Goal: Task Accomplishment & Management: Use online tool/utility

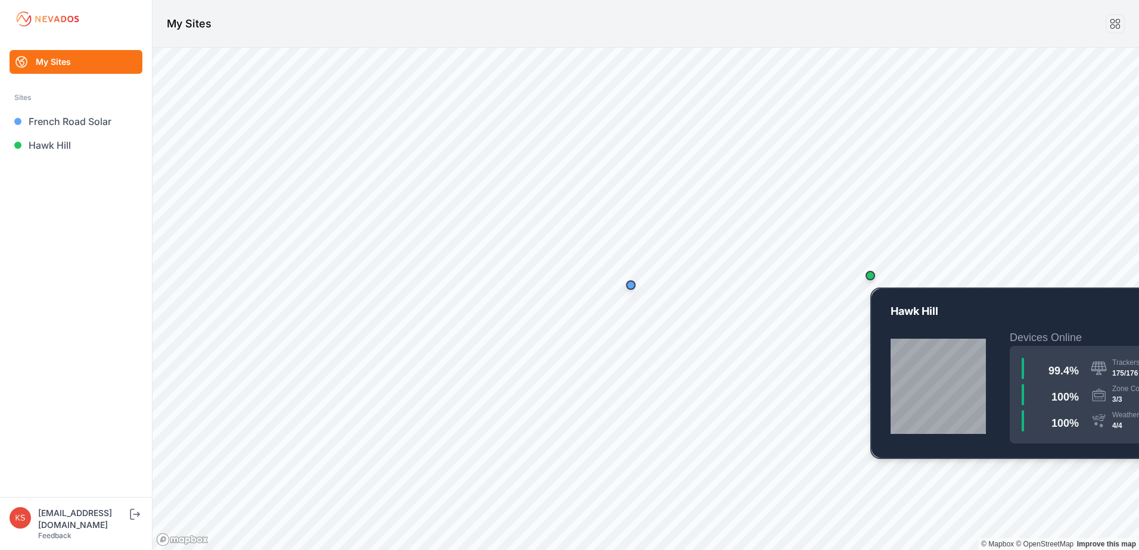
click at [875, 279] on div "Map marker" at bounding box center [870, 276] width 24 height 24
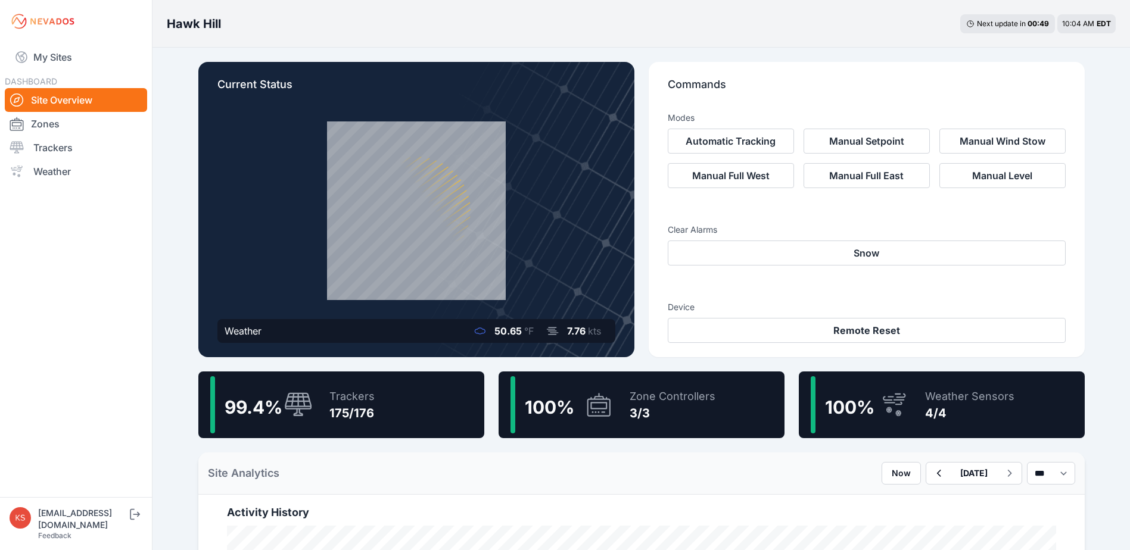
click at [338, 398] on div "Trackers" at bounding box center [351, 396] width 45 height 17
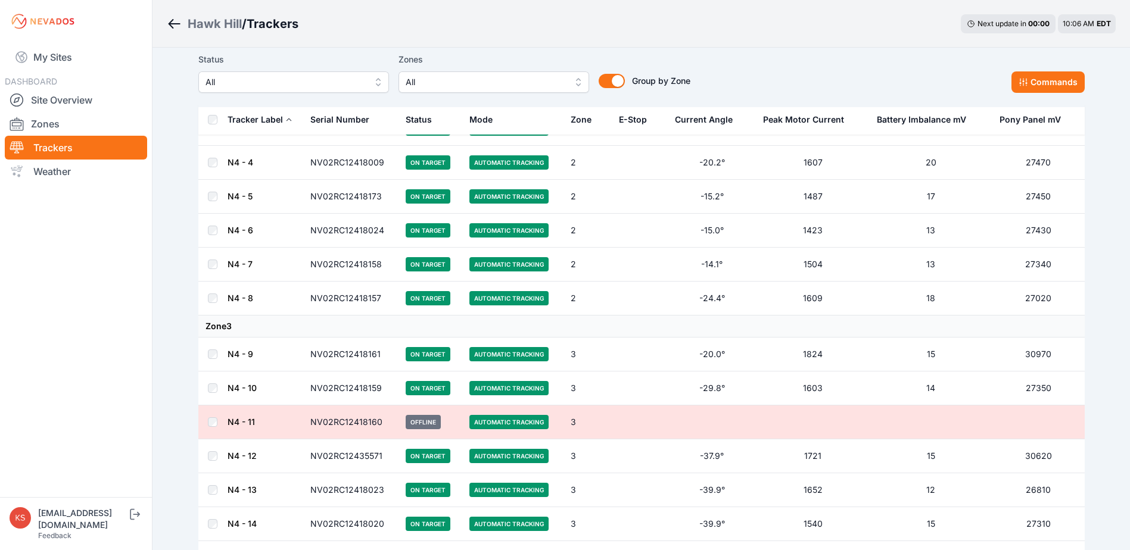
scroll to position [3991, 0]
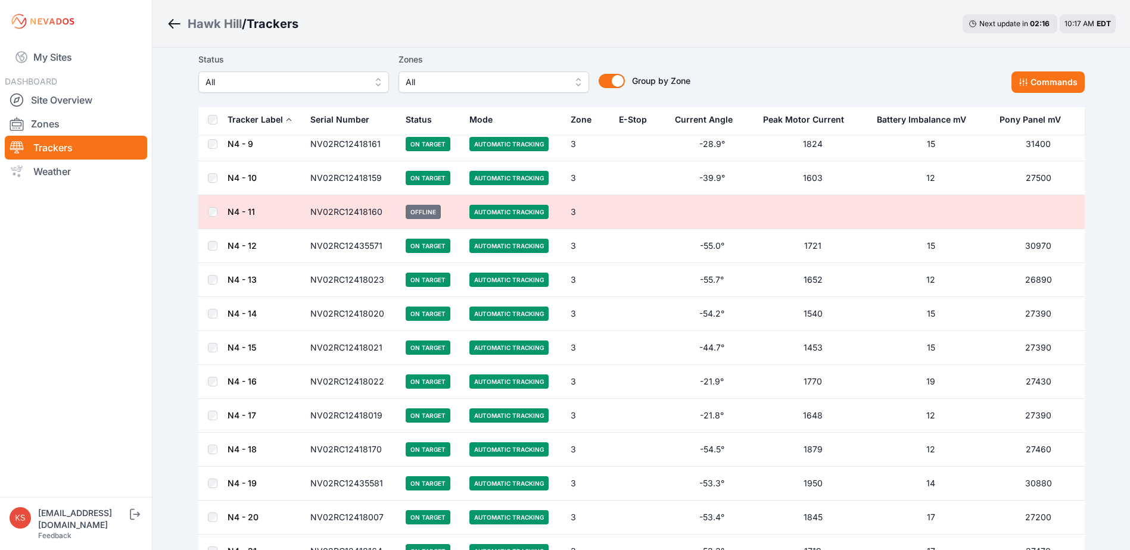
scroll to position [4051, 0]
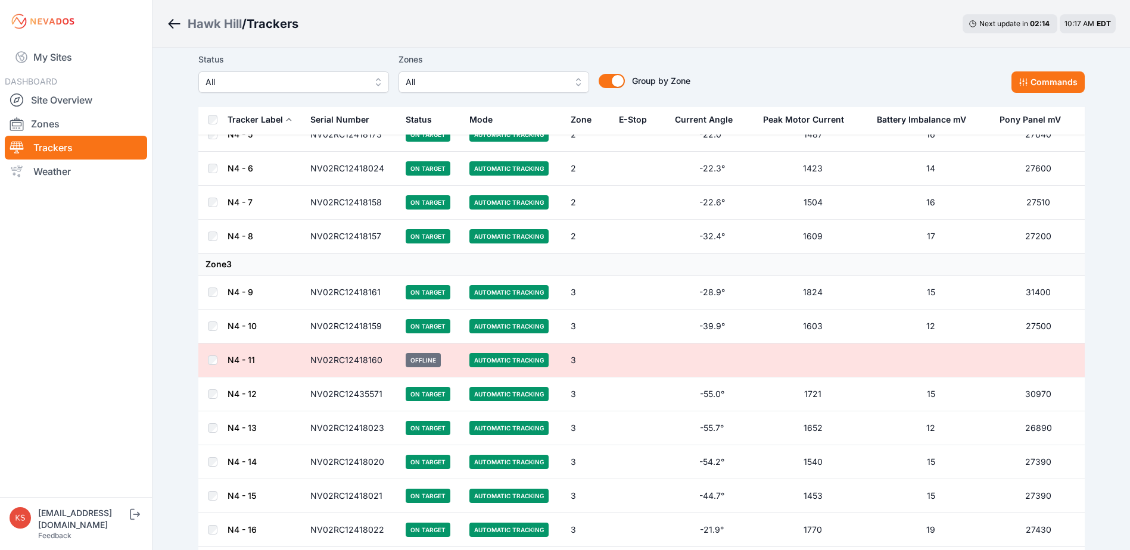
click at [348, 360] on td "NV02RC12418160" at bounding box center [350, 361] width 95 height 34
click at [242, 362] on link "N4 - 11" at bounding box center [241, 360] width 27 height 10
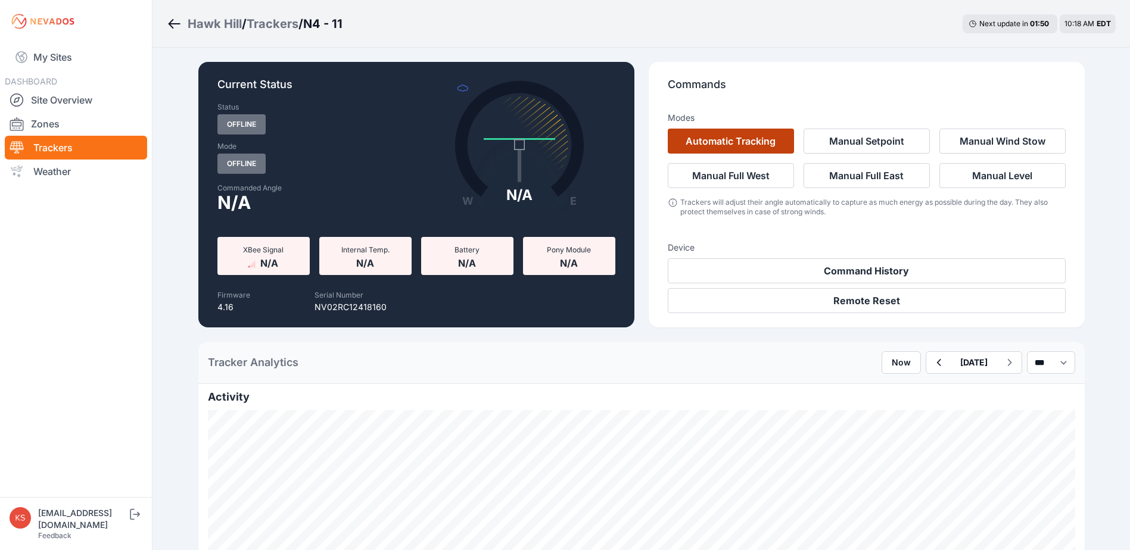
click at [717, 141] on button "Automatic Tracking" at bounding box center [731, 141] width 126 height 25
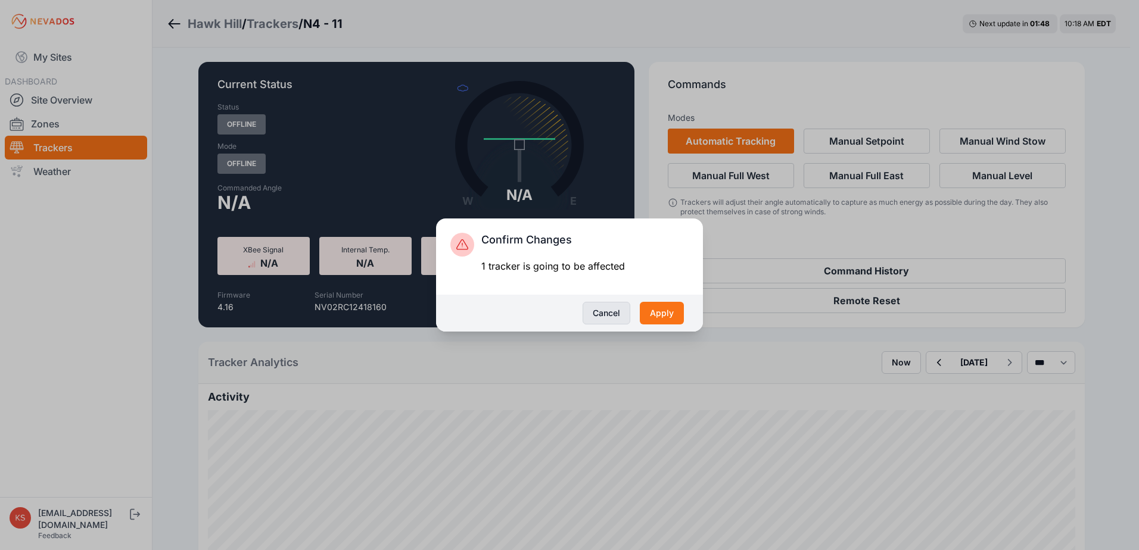
click at [603, 312] on button "Cancel" at bounding box center [607, 313] width 48 height 23
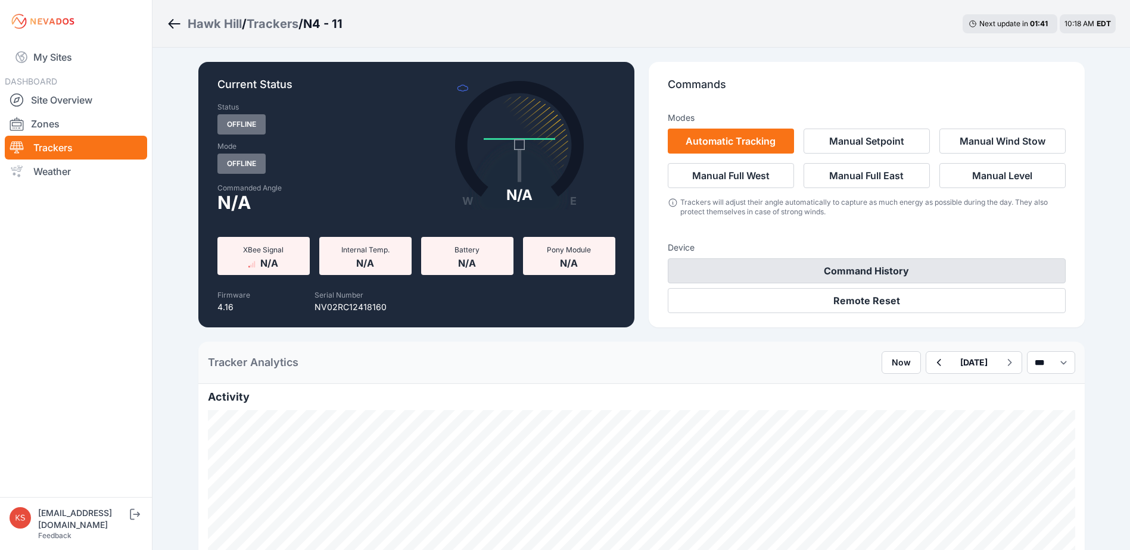
click at [826, 269] on button "Command History" at bounding box center [867, 271] width 398 height 25
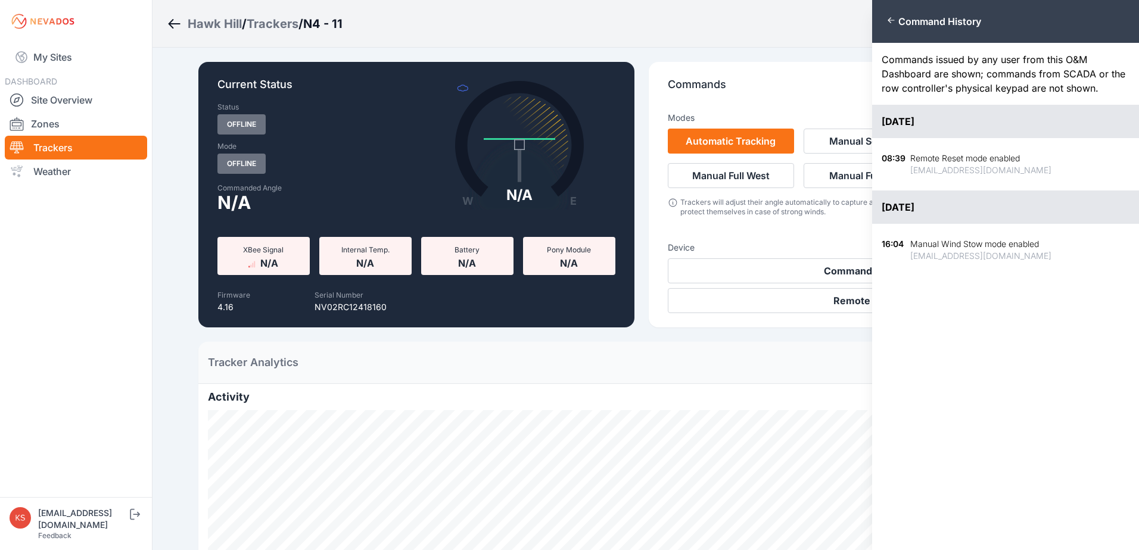
click at [889, 20] on icon "button" at bounding box center [891, 20] width 10 height 10
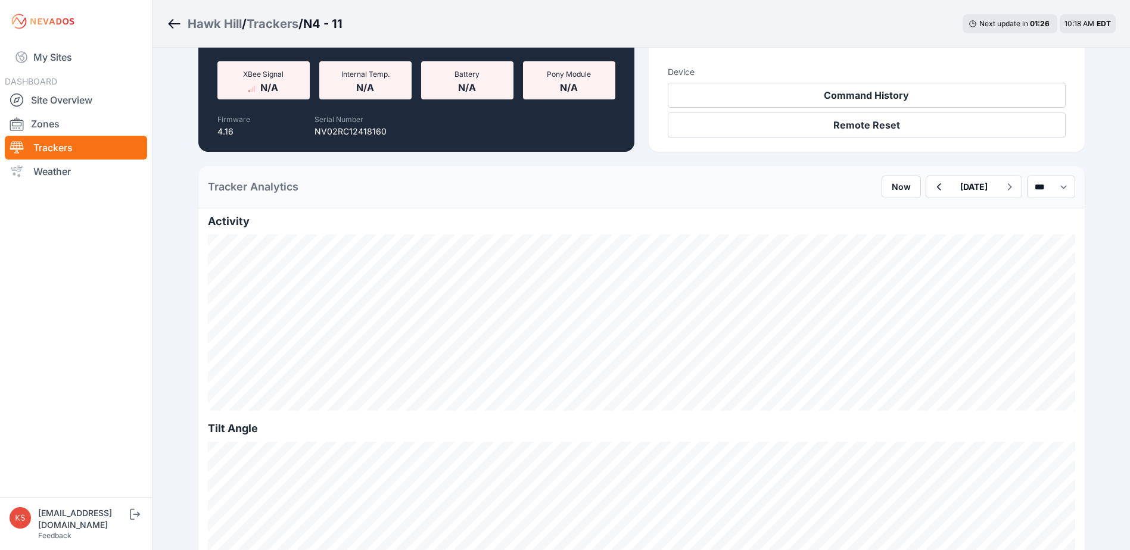
scroll to position [179, 0]
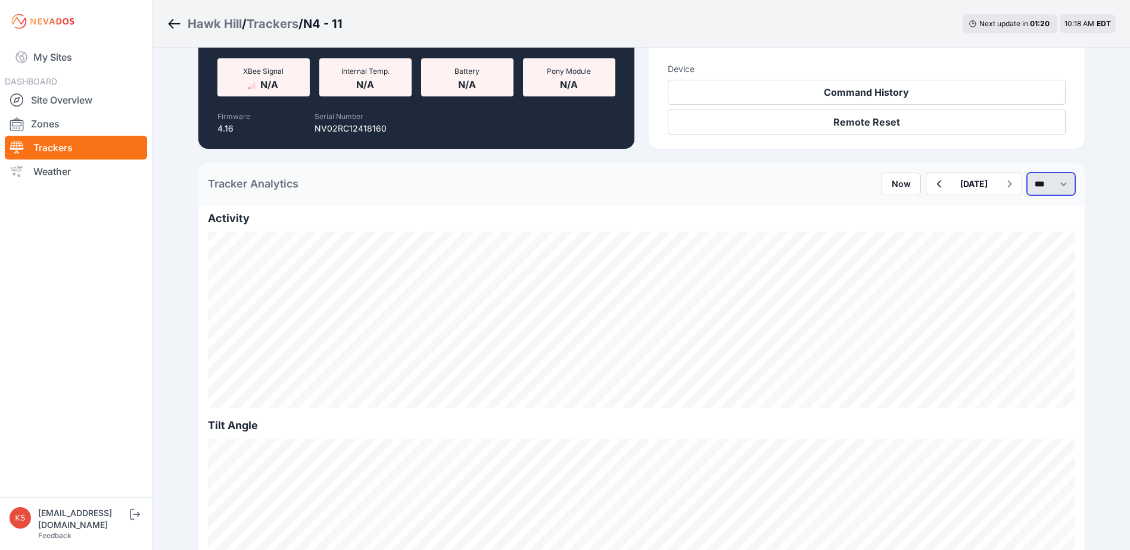
click at [1061, 176] on select "*** **** *****" at bounding box center [1051, 184] width 48 height 23
click at [1027, 173] on select "*** **** *****" at bounding box center [1051, 184] width 48 height 23
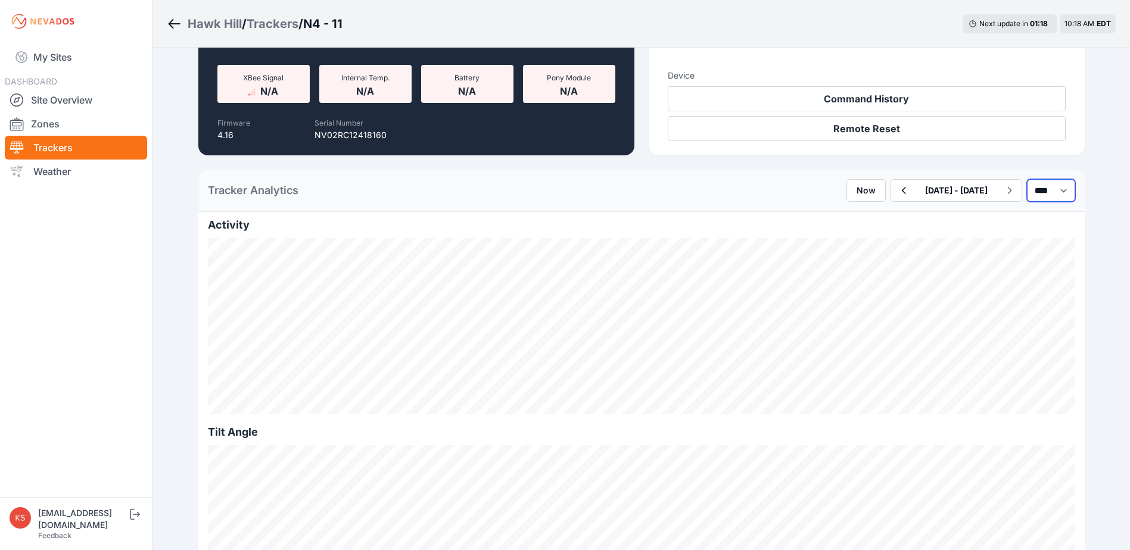
scroll to position [238, 0]
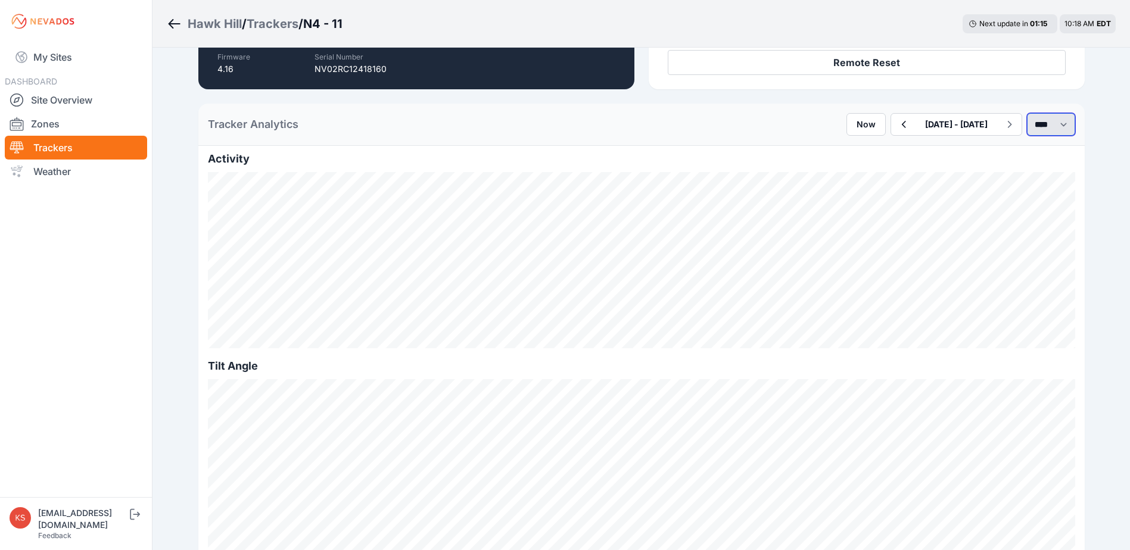
click at [1068, 131] on select "*** **** *****" at bounding box center [1051, 124] width 48 height 23
click at [1027, 113] on select "*** **** *****" at bounding box center [1051, 124] width 48 height 23
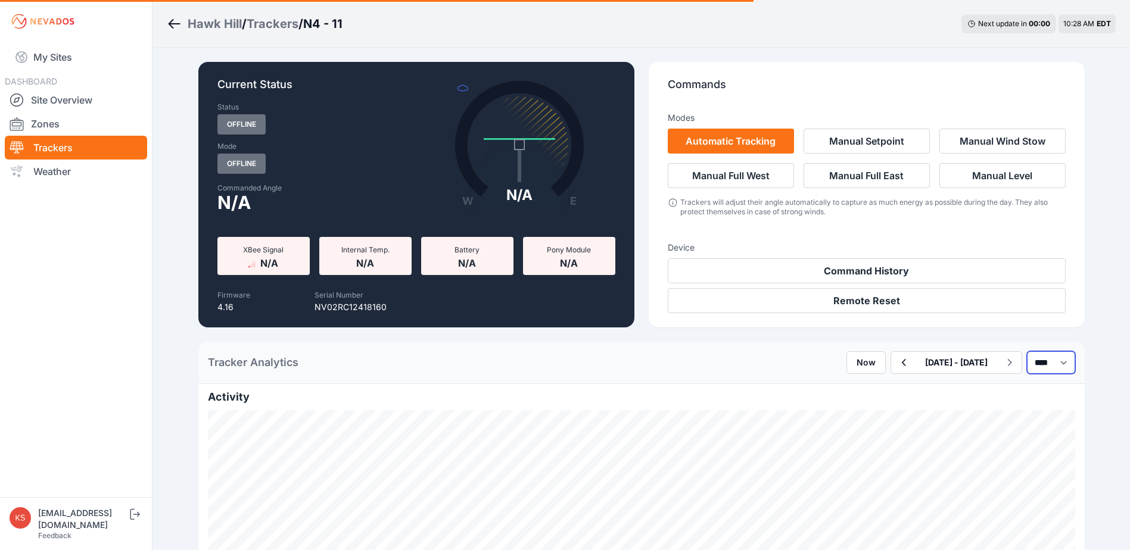
select select "*****"
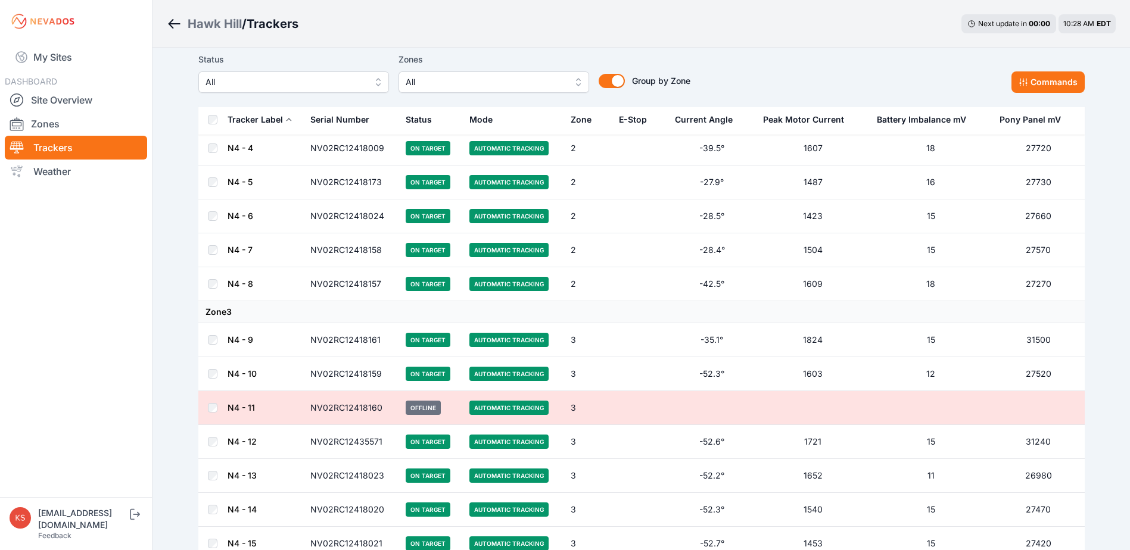
scroll to position [4102, 0]
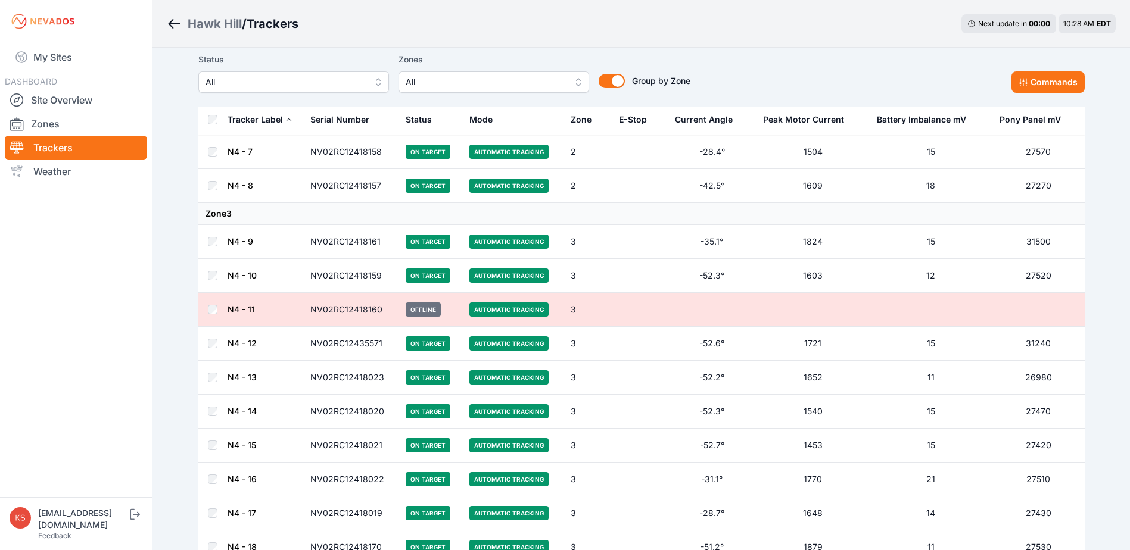
click at [575, 84] on button "All" at bounding box center [494, 81] width 191 height 21
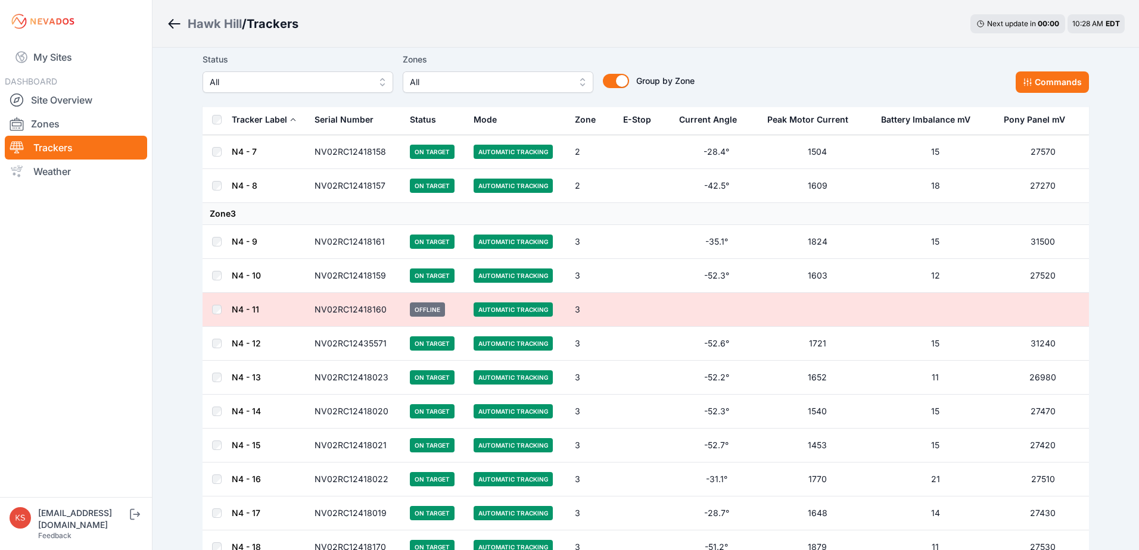
click at [384, 80] on button "All" at bounding box center [298, 81] width 191 height 21
click at [381, 80] on button "All" at bounding box center [298, 81] width 191 height 21
click at [573, 88] on button "All" at bounding box center [498, 81] width 191 height 21
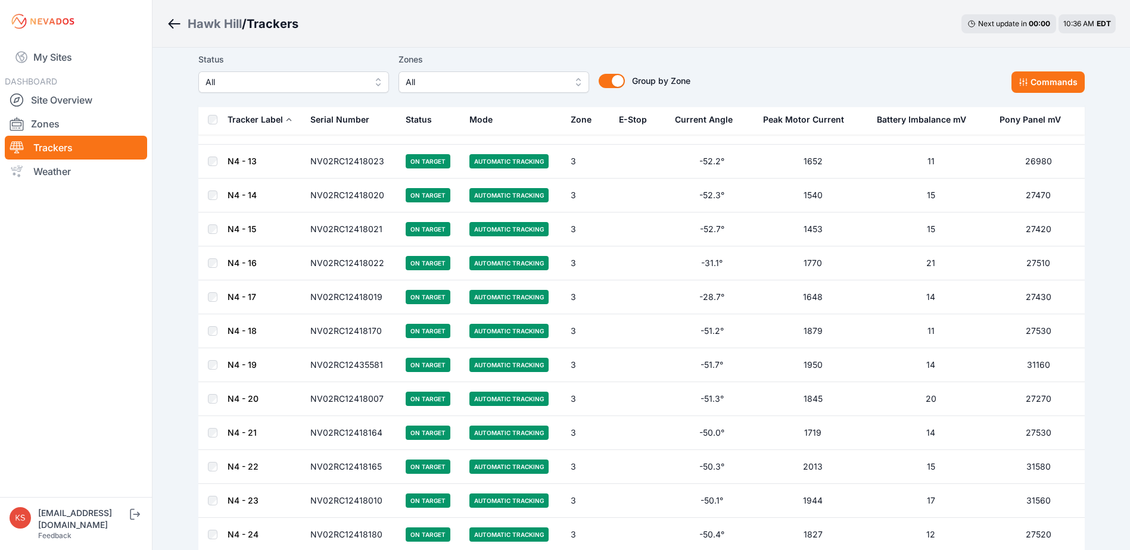
scroll to position [4096, 0]
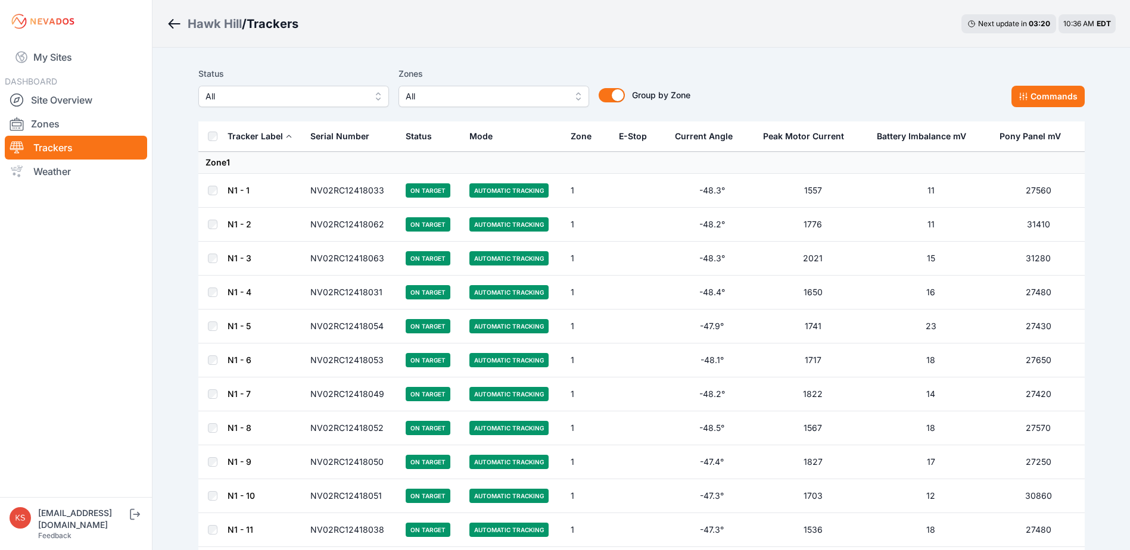
scroll to position [4096, 0]
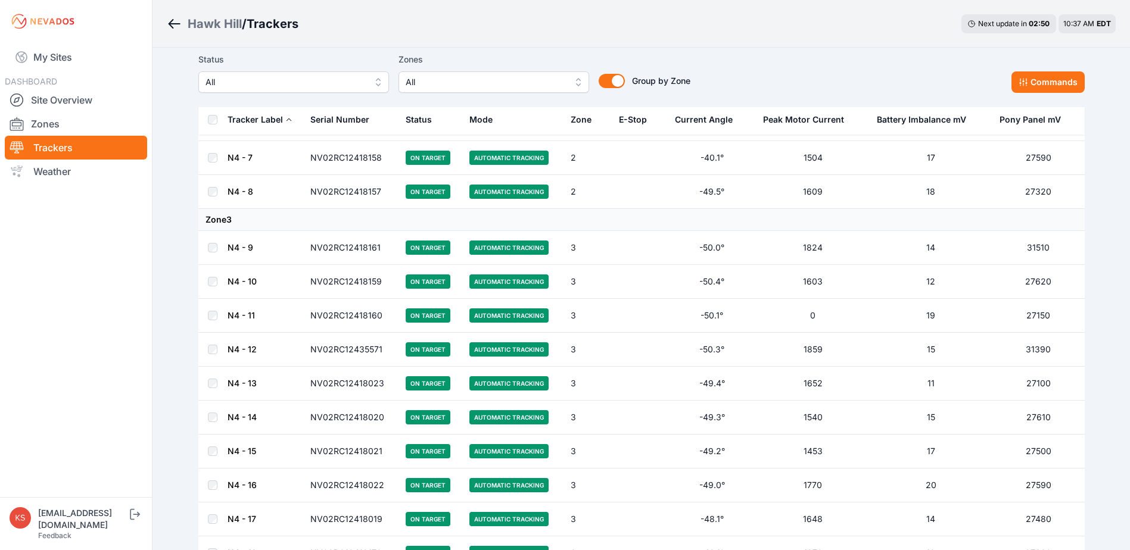
click at [624, 310] on td at bounding box center [640, 316] width 56 height 34
click at [237, 315] on link "N4 - 11" at bounding box center [241, 315] width 27 height 10
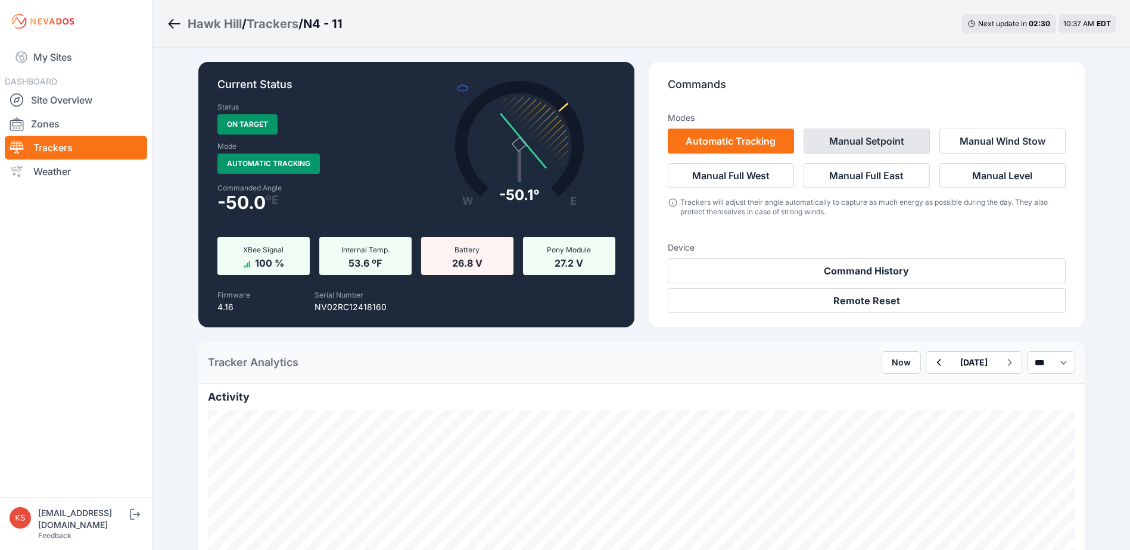
click at [854, 135] on button "Manual Setpoint" at bounding box center [867, 141] width 126 height 25
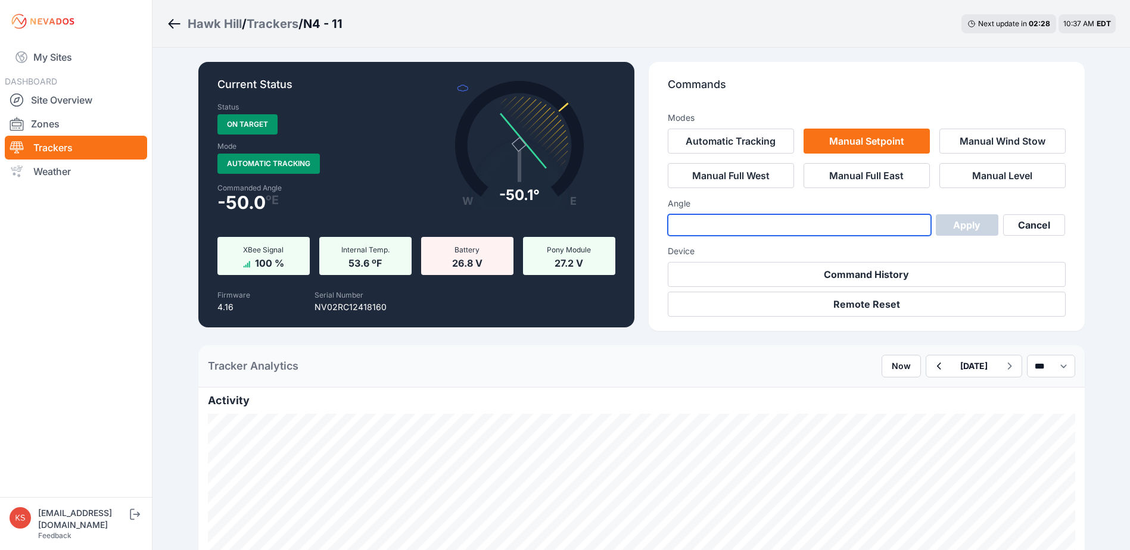
click at [798, 226] on input "number" at bounding box center [800, 224] width 264 height 21
click at [920, 233] on input "number" at bounding box center [800, 224] width 264 height 21
click at [920, 222] on input "*" at bounding box center [800, 224] width 264 height 21
click at [920, 223] on input "*" at bounding box center [800, 224] width 264 height 21
click at [920, 228] on input "*" at bounding box center [800, 224] width 264 height 21
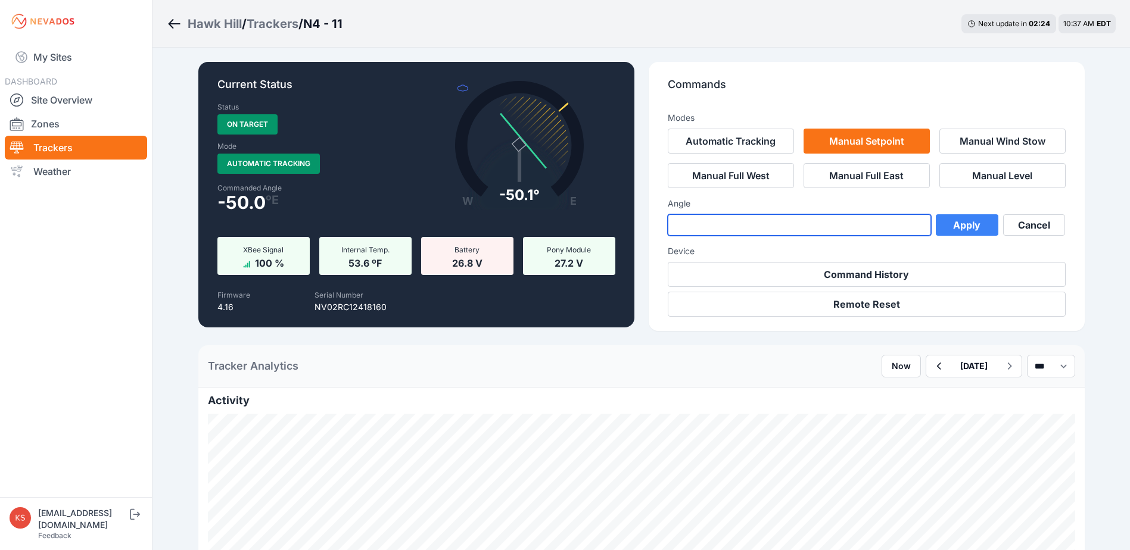
click at [920, 228] on input "*" at bounding box center [800, 224] width 264 height 21
click at [920, 228] on input "**" at bounding box center [800, 224] width 264 height 21
click at [920, 228] on input "***" at bounding box center [800, 224] width 264 height 21
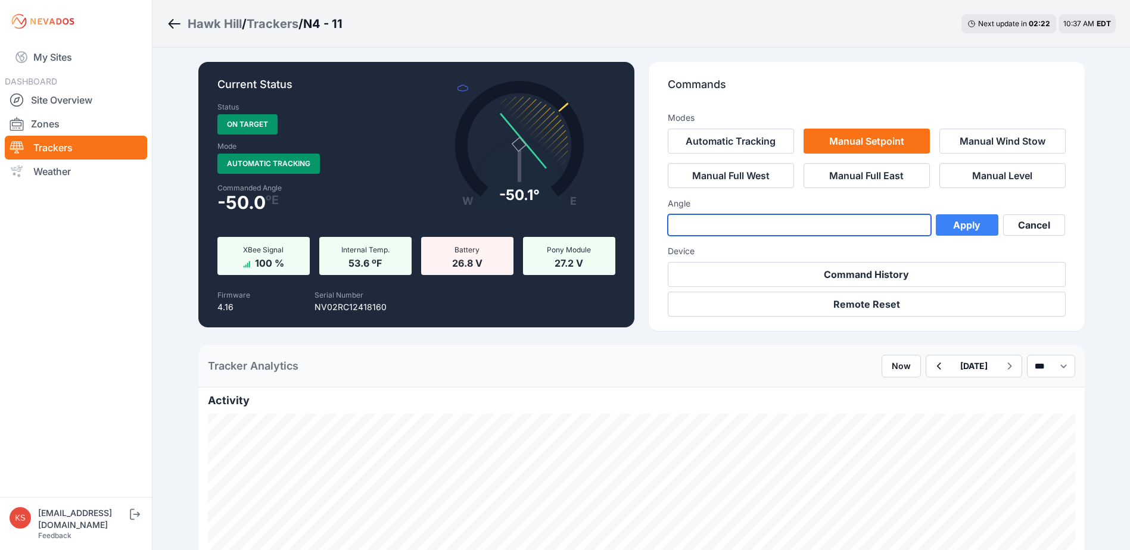
type input "***"
click at [920, 228] on input "***" at bounding box center [800, 224] width 264 height 21
click at [964, 225] on button "Apply" at bounding box center [967, 224] width 63 height 21
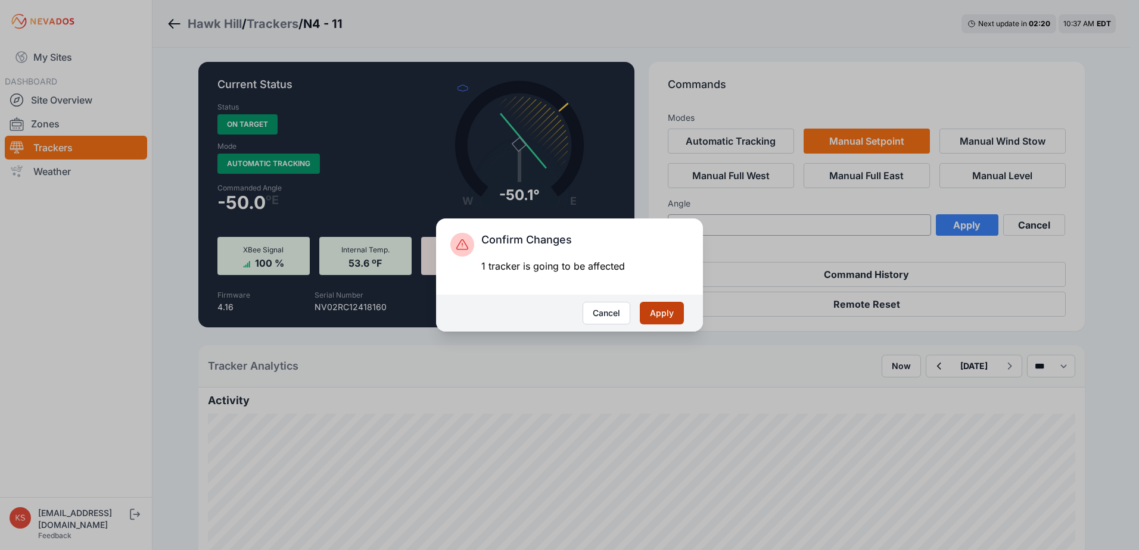
click at [676, 320] on button "Apply" at bounding box center [662, 313] width 44 height 23
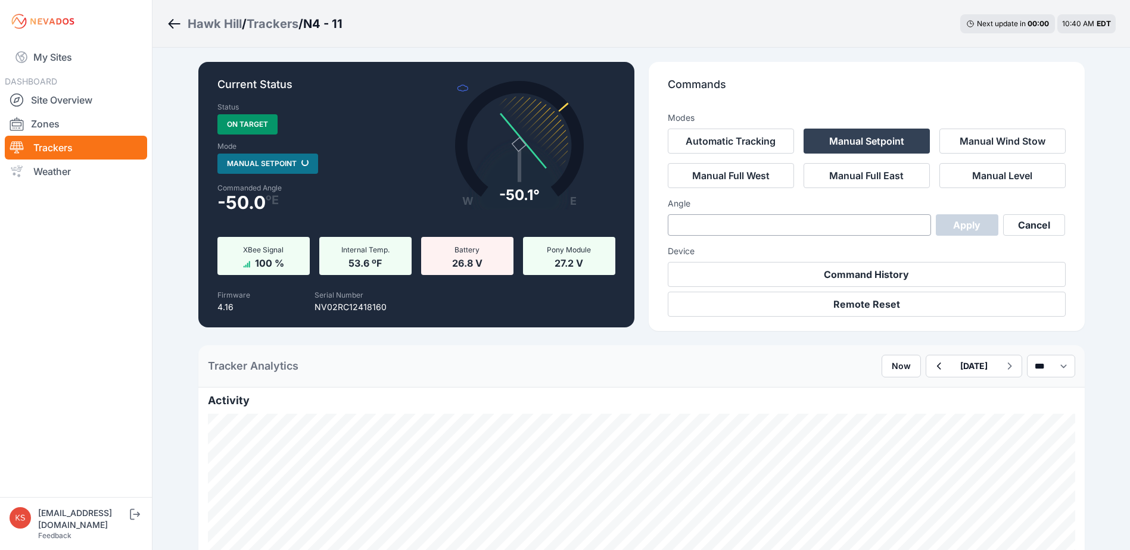
click at [833, 83] on p "Commands" at bounding box center [867, 89] width 398 height 26
click at [726, 136] on button "Automatic Tracking" at bounding box center [731, 141] width 126 height 25
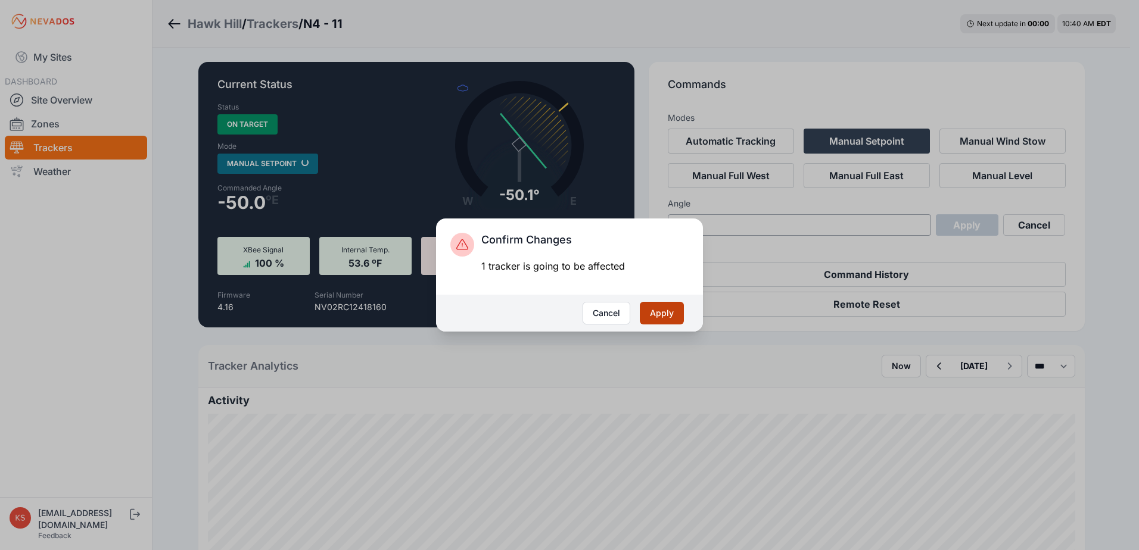
click at [667, 306] on button "Apply" at bounding box center [662, 313] width 44 height 23
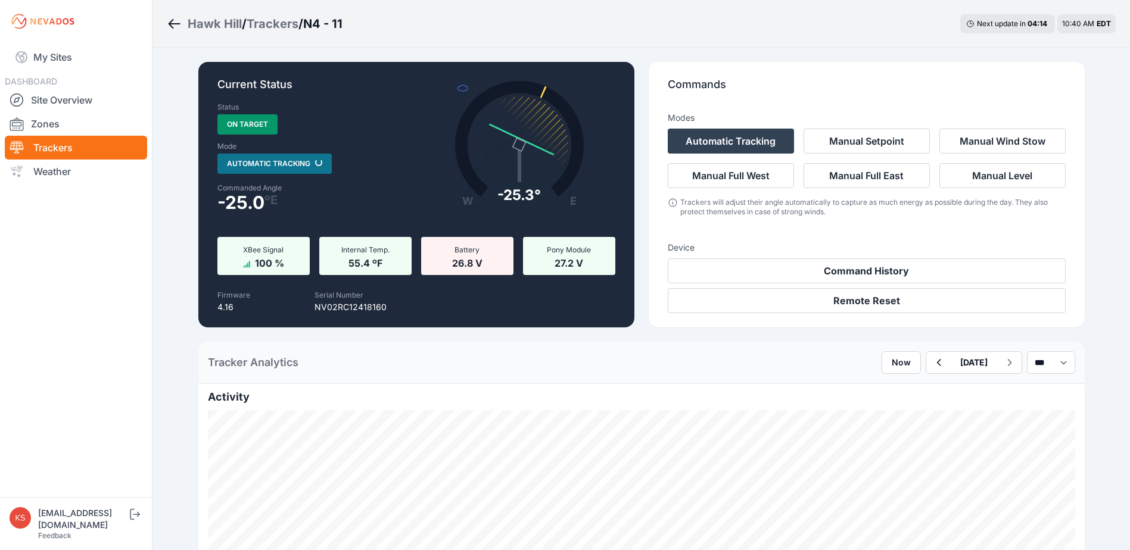
click at [412, 203] on div "Status On Target Mode Automatic Tracking Loading... Commanded Angle -25.0 º E W…" at bounding box center [416, 169] width 398 height 135
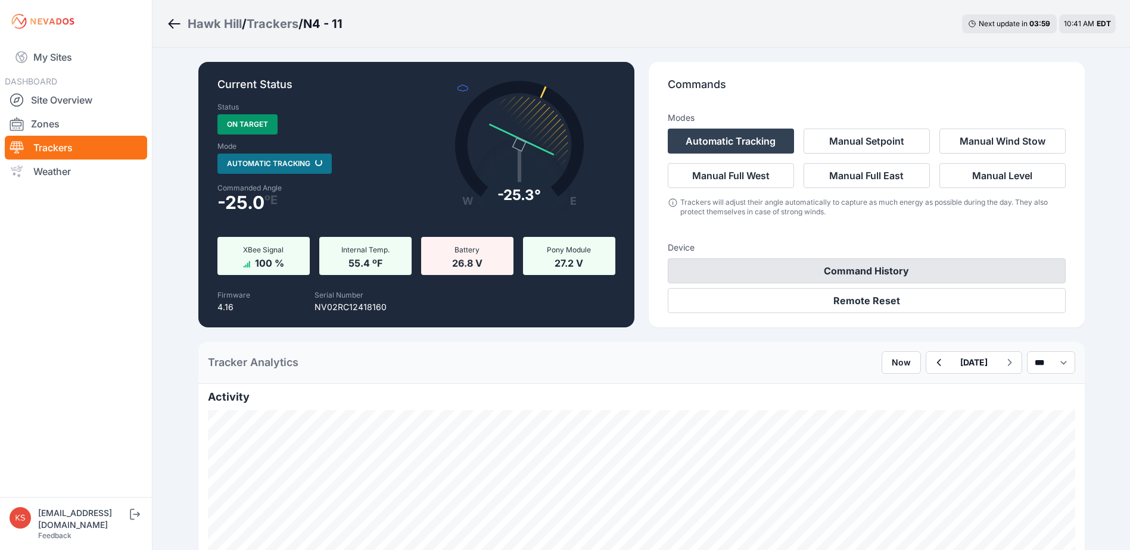
click at [875, 273] on button "Command History" at bounding box center [867, 271] width 398 height 25
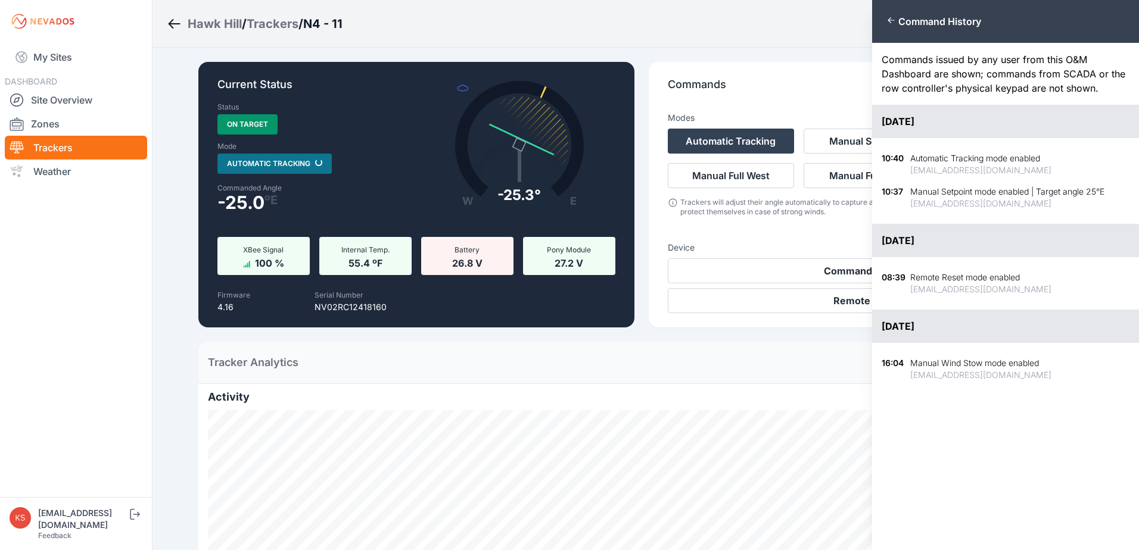
click at [889, 21] on icon "button" at bounding box center [891, 20] width 7 height 6
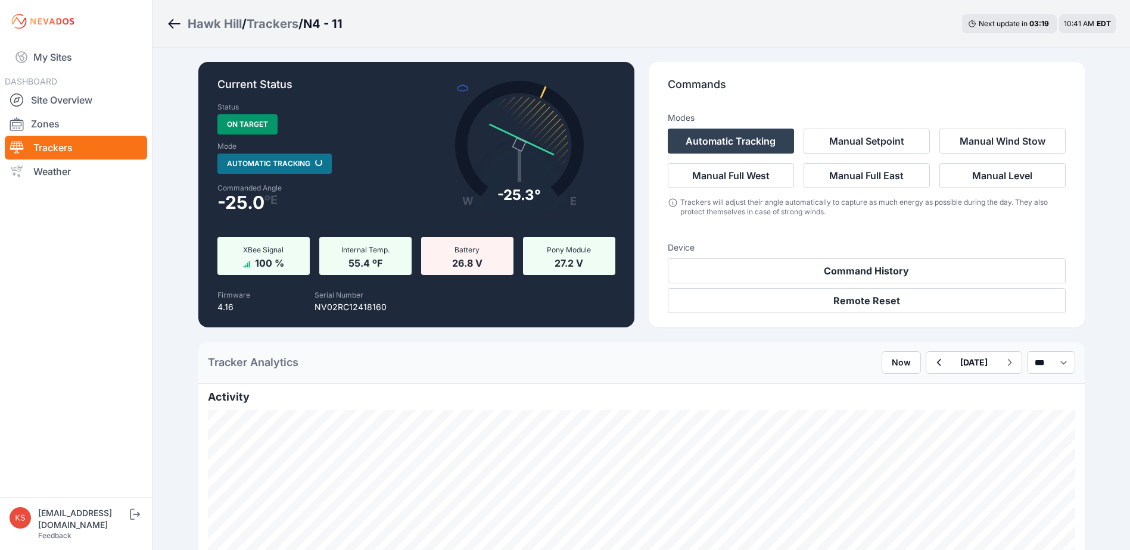
click at [744, 91] on p "Commands" at bounding box center [867, 89] width 398 height 26
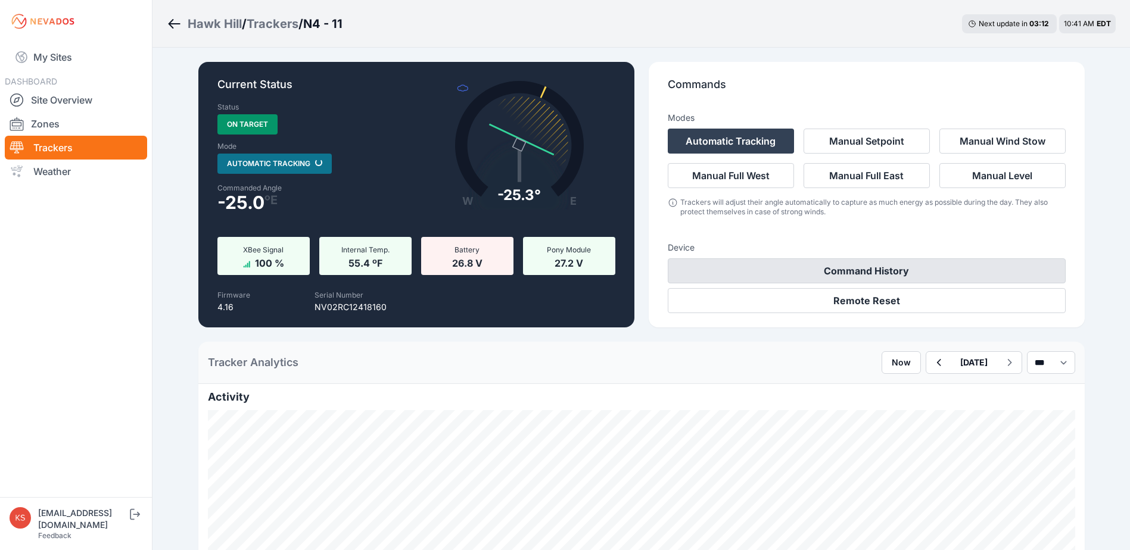
click at [786, 266] on button "Command History" at bounding box center [867, 271] width 398 height 25
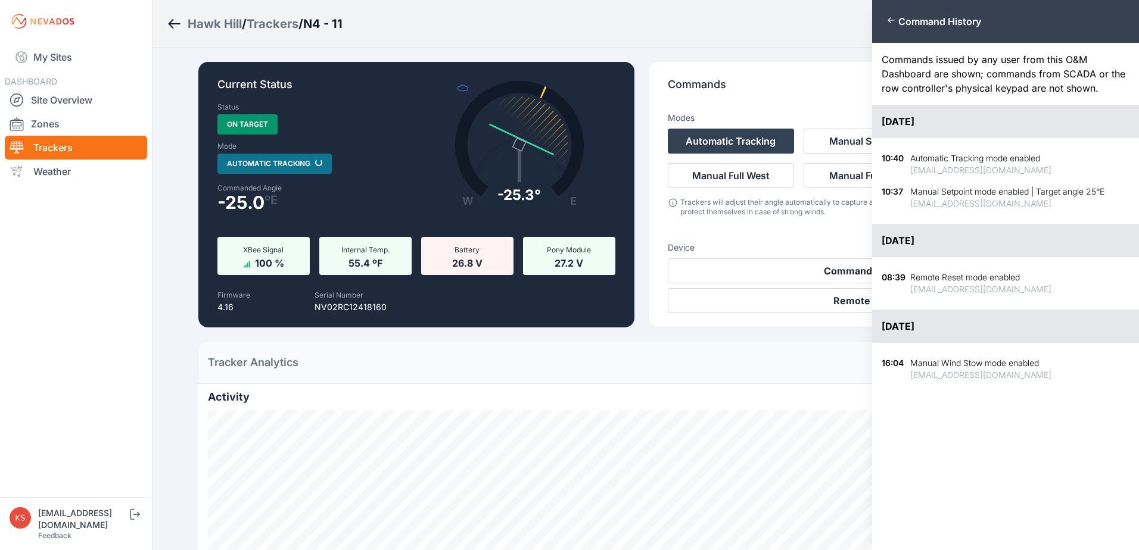
click at [887, 17] on icon "button" at bounding box center [891, 20] width 10 height 10
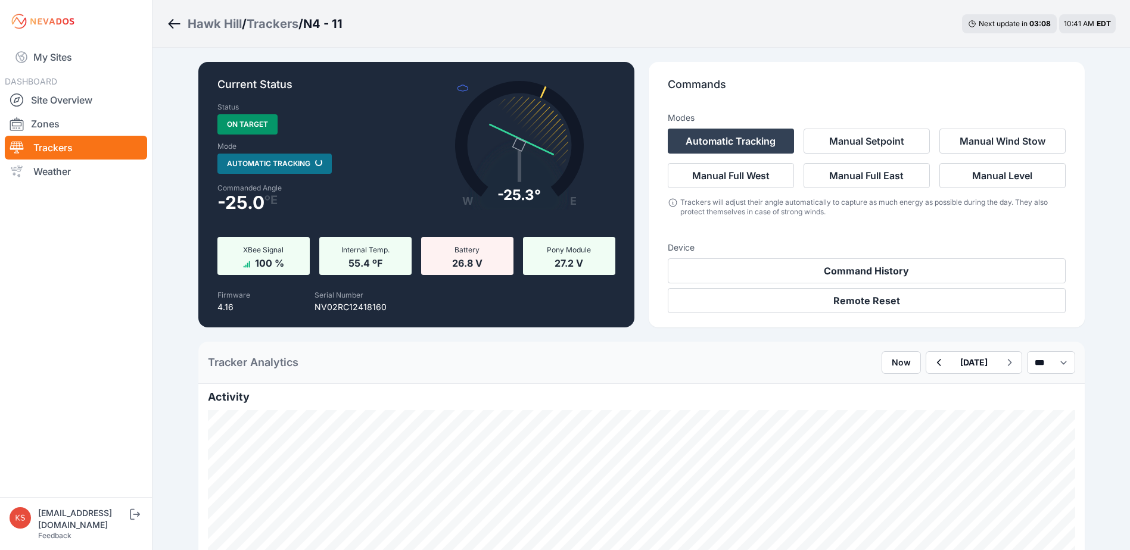
click at [805, 95] on p "Commands" at bounding box center [867, 89] width 398 height 26
click at [57, 120] on link "Zones" at bounding box center [76, 124] width 142 height 24
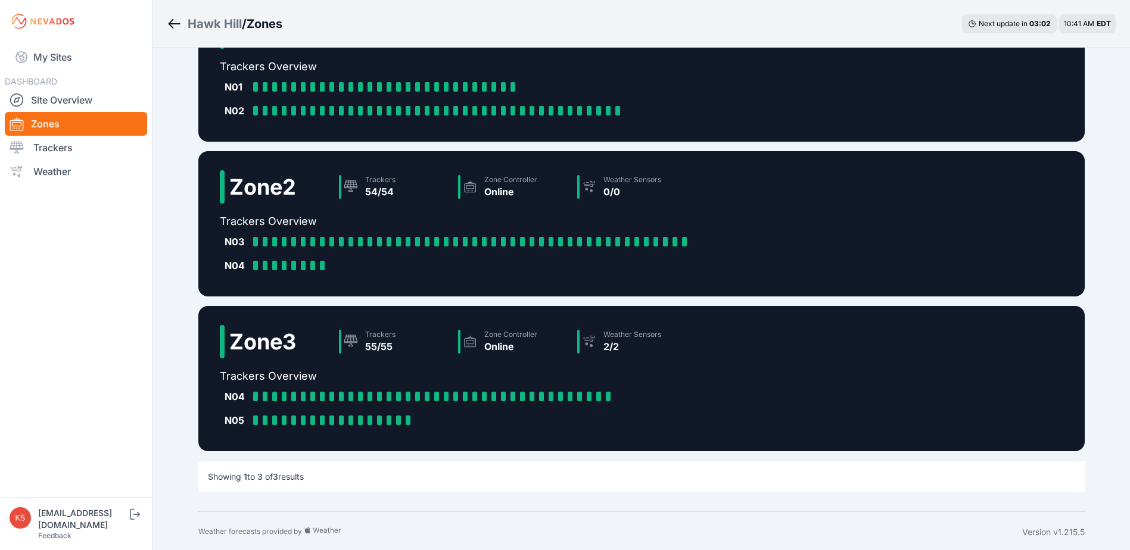
scroll to position [68, 0]
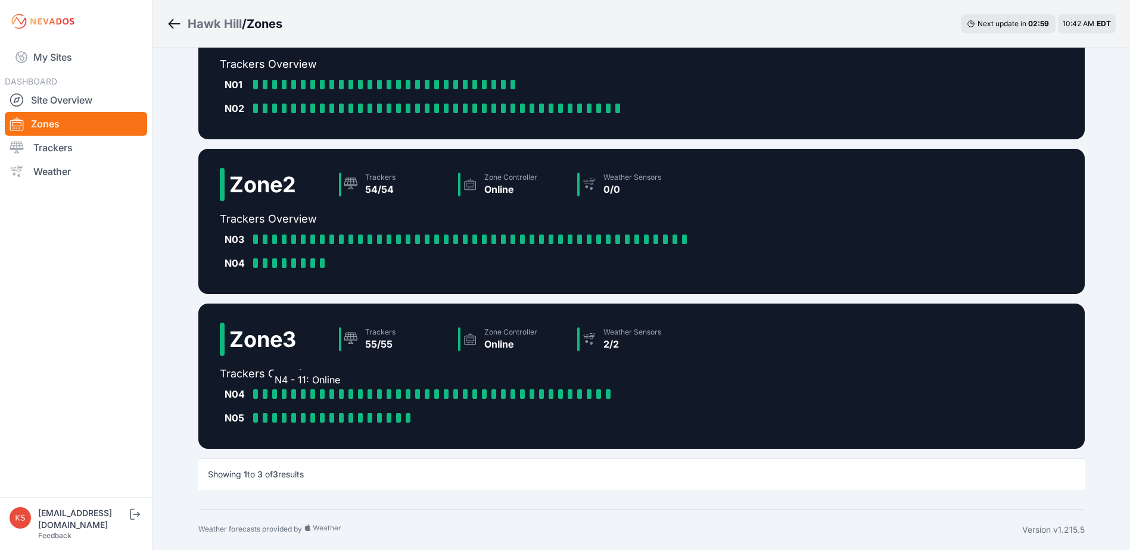
click at [278, 391] on div "N4 - 11: Online" at bounding box center [277, 395] width 10 height 10
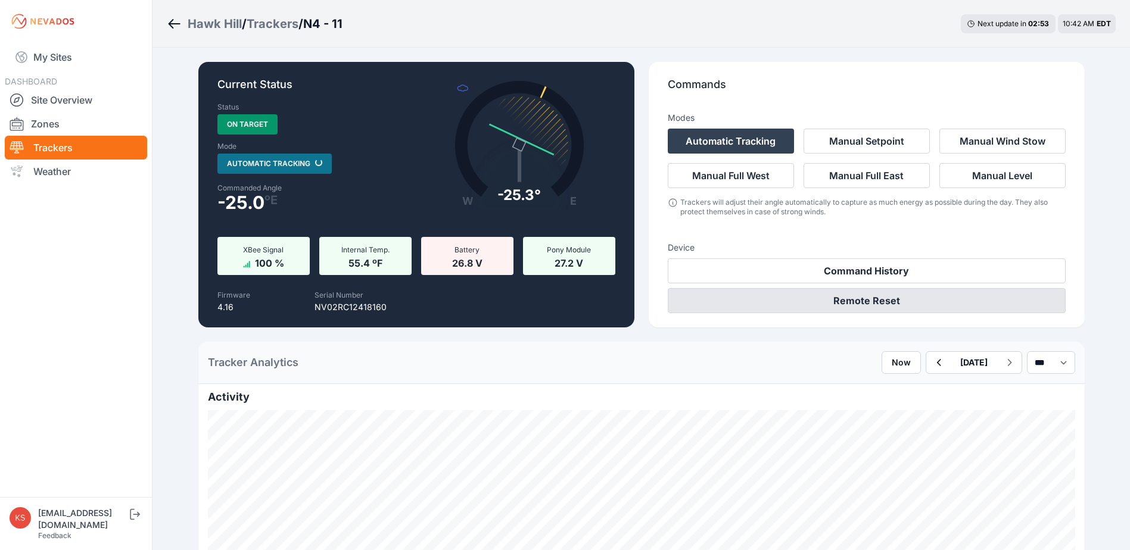
click at [868, 297] on button "Remote Reset" at bounding box center [867, 300] width 398 height 25
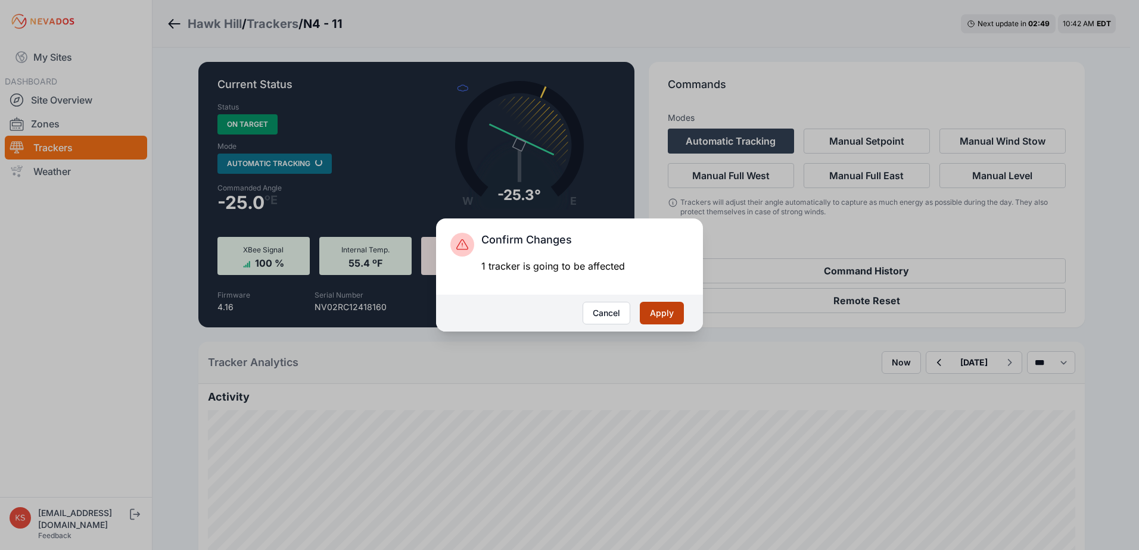
click at [674, 310] on button "Apply" at bounding box center [662, 313] width 44 height 23
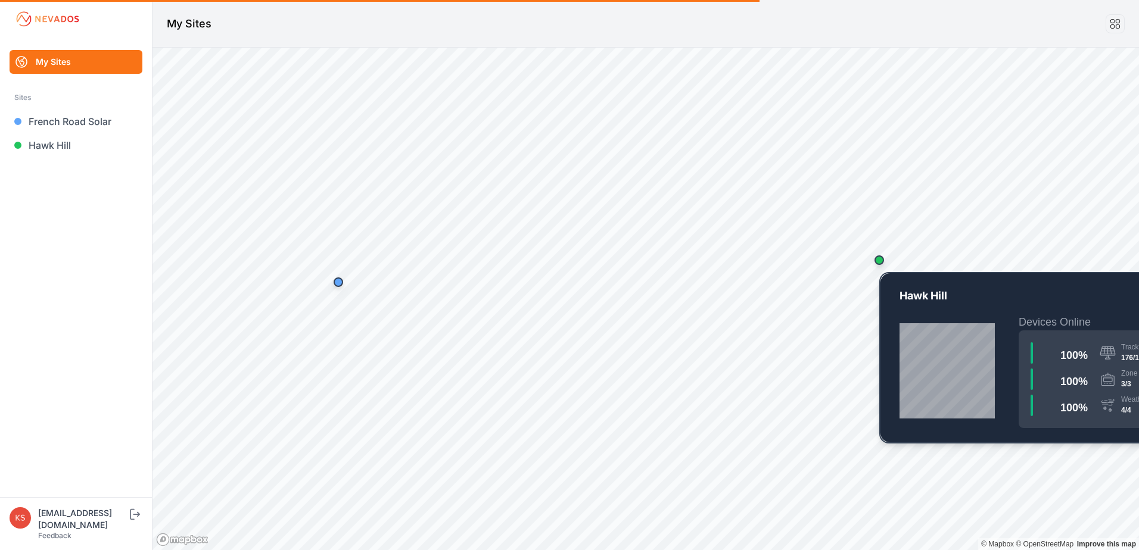
click at [880, 260] on div "Map marker" at bounding box center [880, 261] width 10 height 10
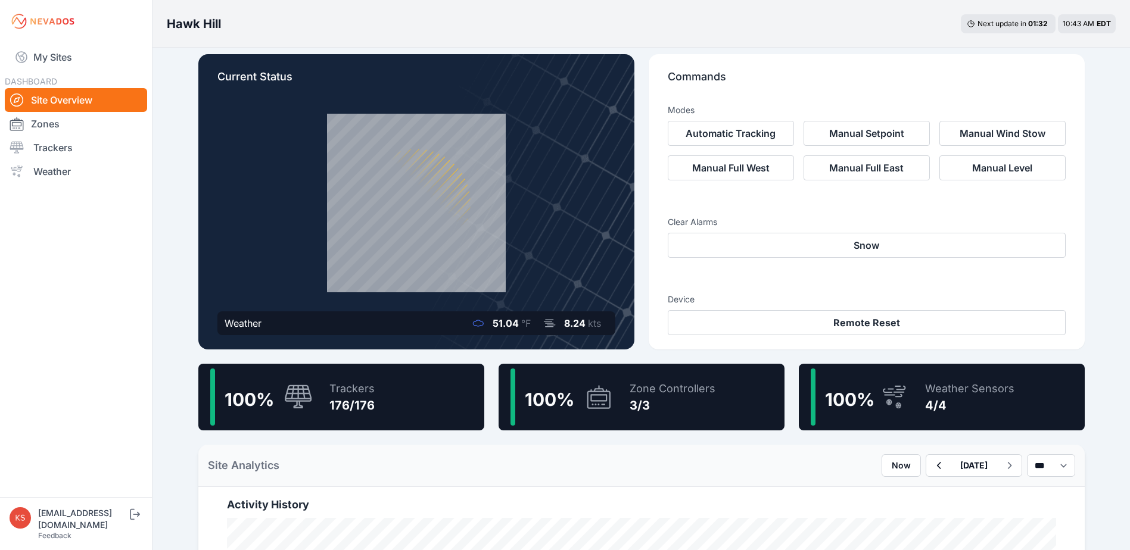
scroll to position [60, 0]
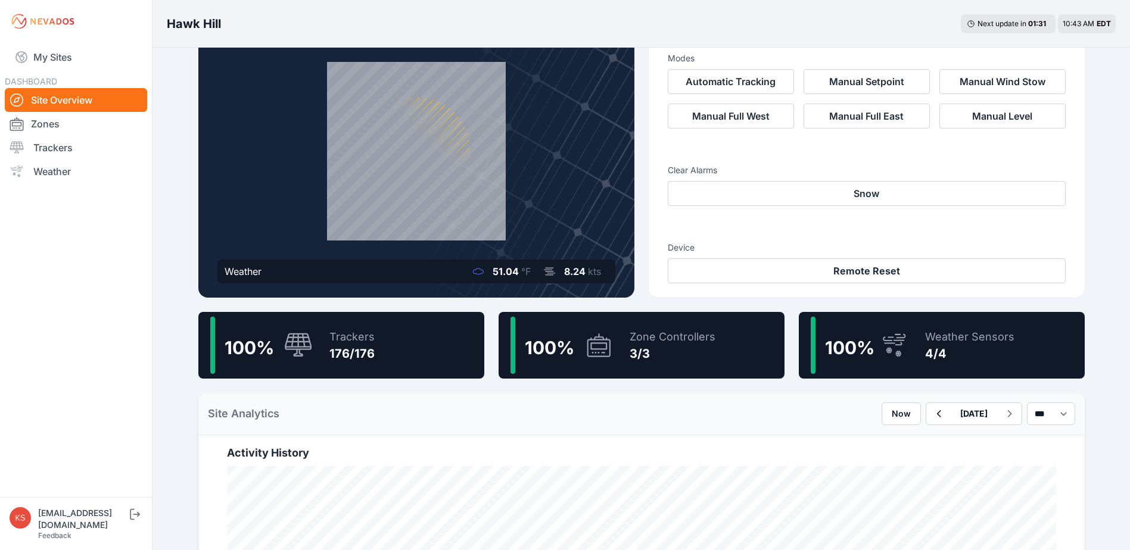
click at [238, 344] on span "100 %" at bounding box center [249, 347] width 49 height 21
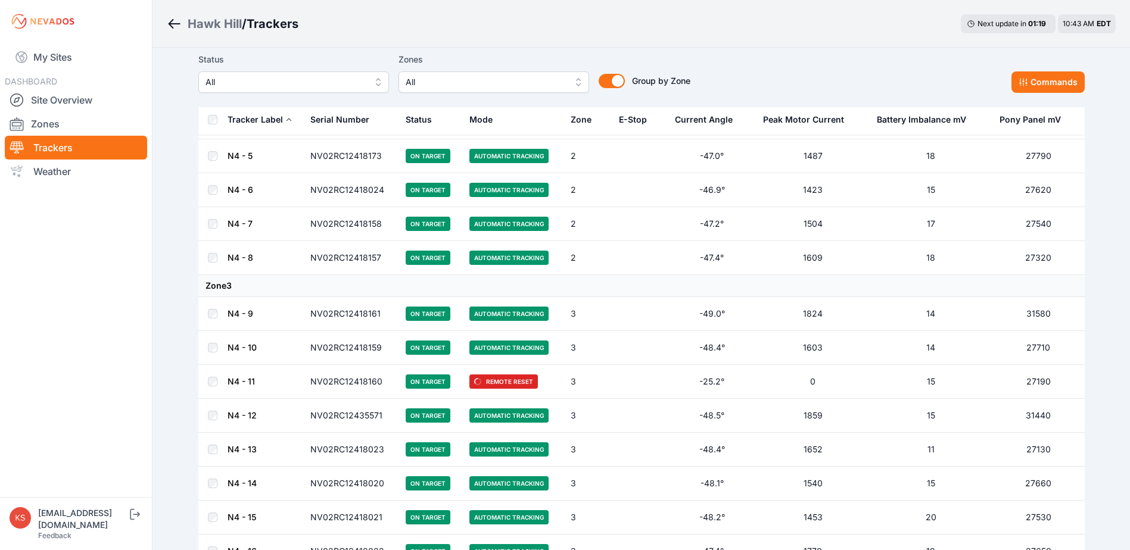
scroll to position [4051, 0]
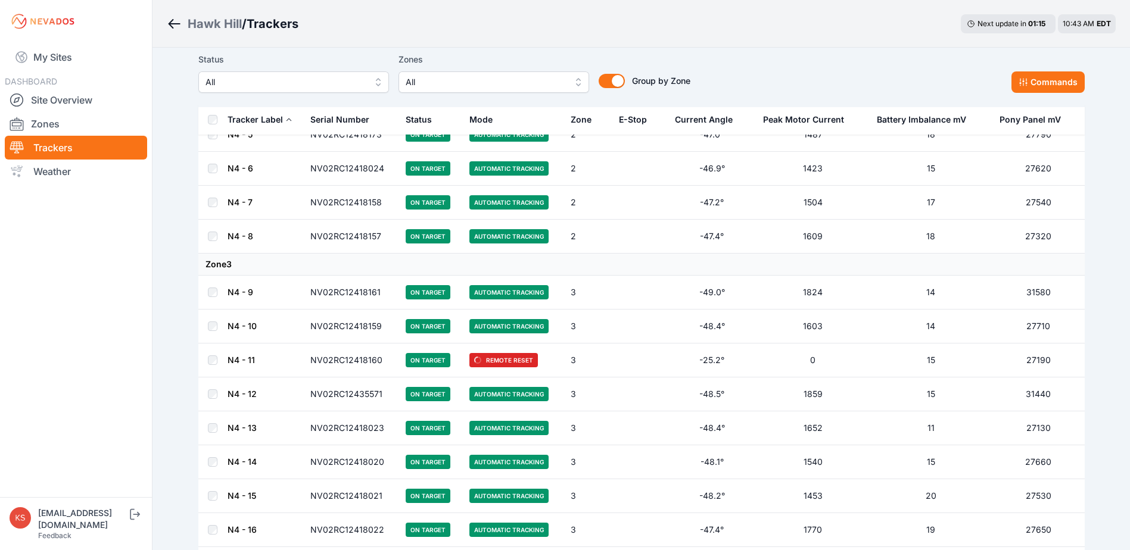
click at [233, 357] on link "N4 - 11" at bounding box center [241, 360] width 27 height 10
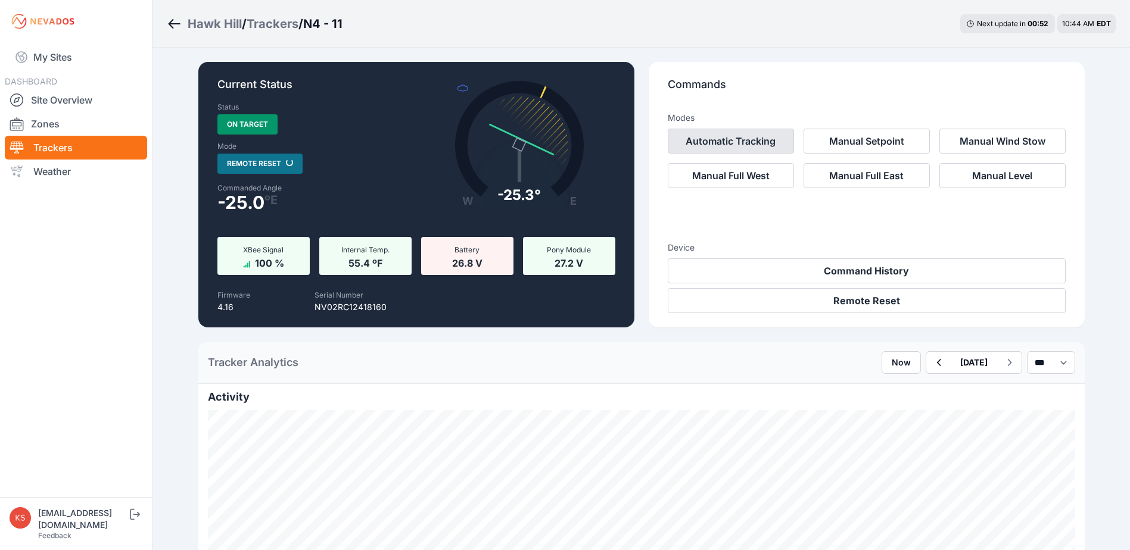
click at [727, 141] on button "Automatic Tracking" at bounding box center [731, 141] width 126 height 25
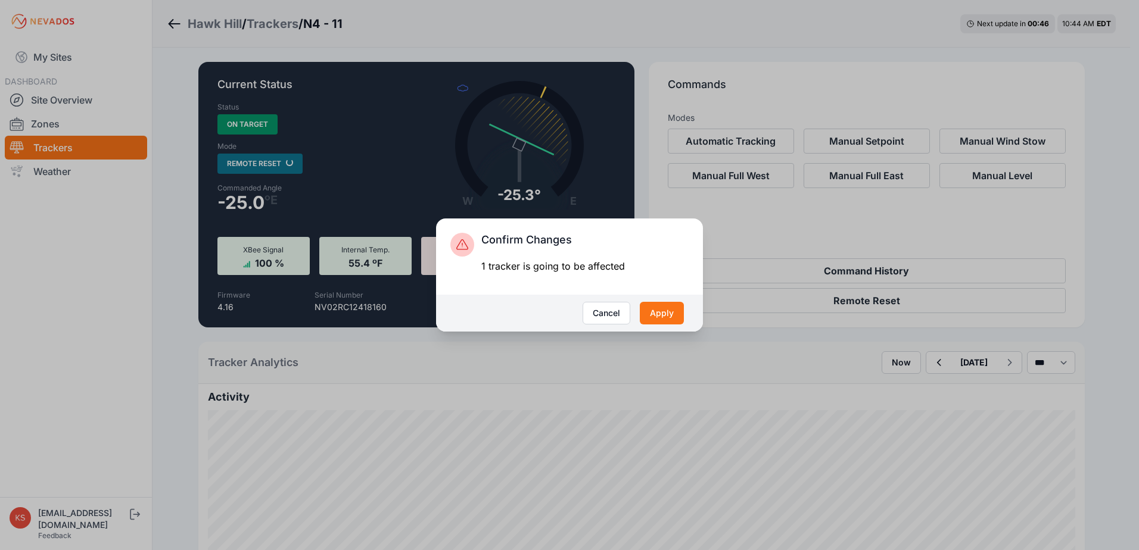
click at [579, 309] on div "Cancel Apply" at bounding box center [569, 313] width 267 height 37
click at [617, 314] on button "Cancel" at bounding box center [607, 313] width 48 height 23
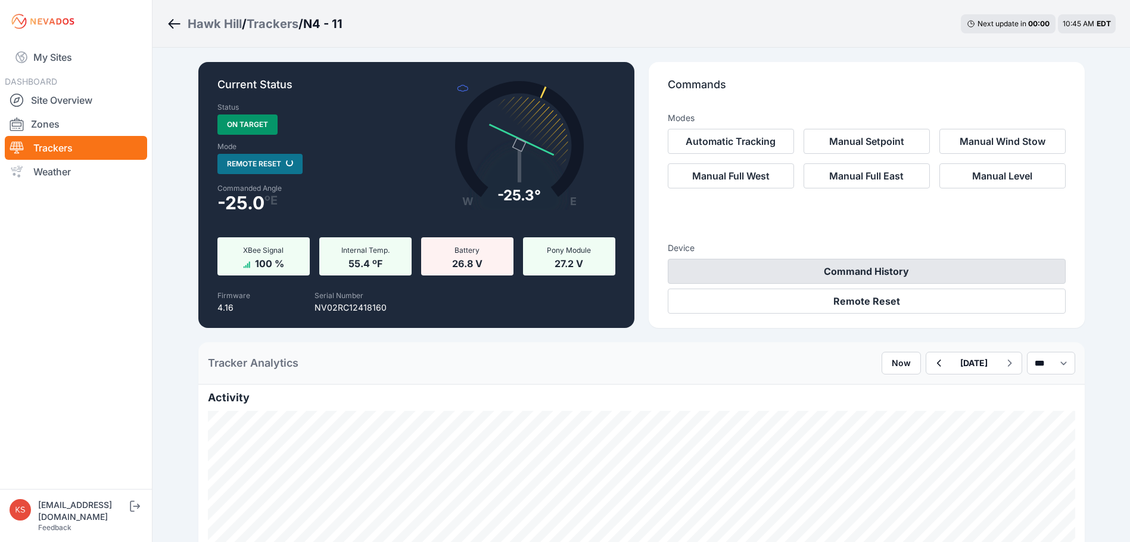
click at [850, 263] on button "Command History" at bounding box center [867, 271] width 398 height 25
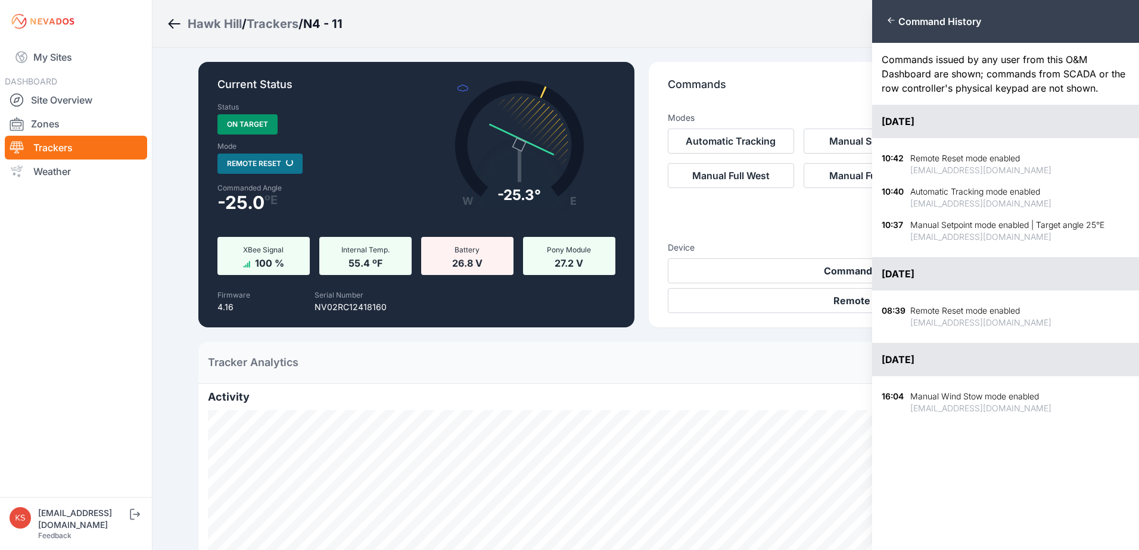
click at [891, 21] on icon "button" at bounding box center [891, 20] width 10 height 10
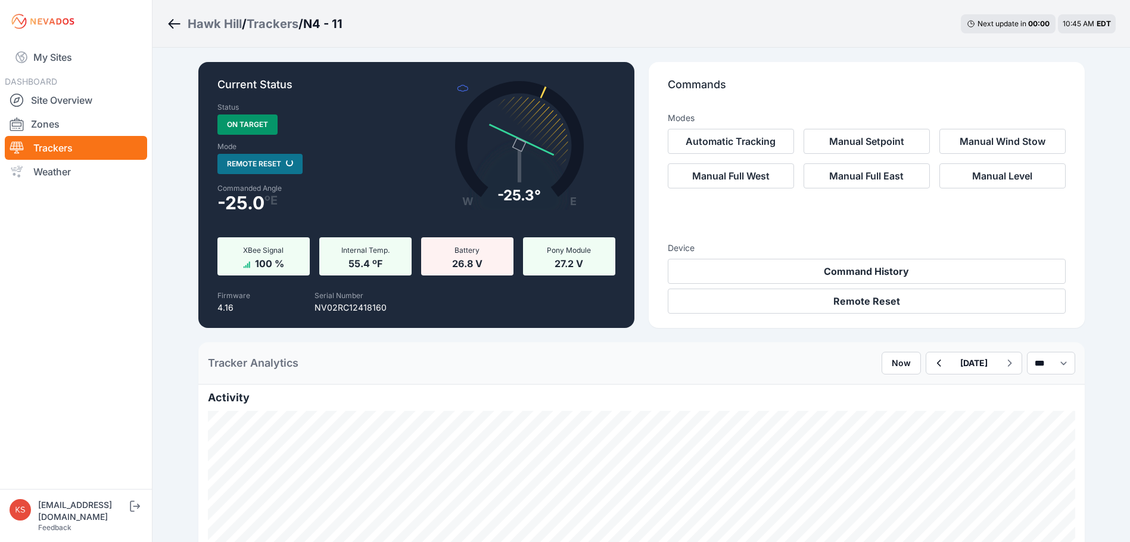
click at [781, 45] on div "Hawk Hill / Trackers / N4 - 11 Next update in 00 : 00 10:45 AM EDT" at bounding box center [642, 24] width 978 height 48
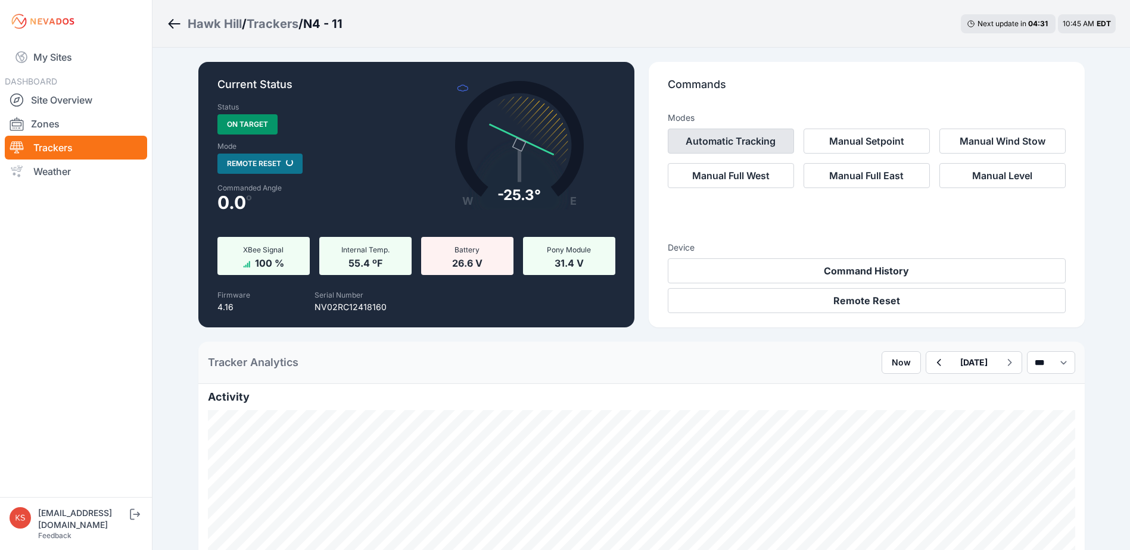
click at [720, 143] on button "Automatic Tracking" at bounding box center [731, 141] width 126 height 25
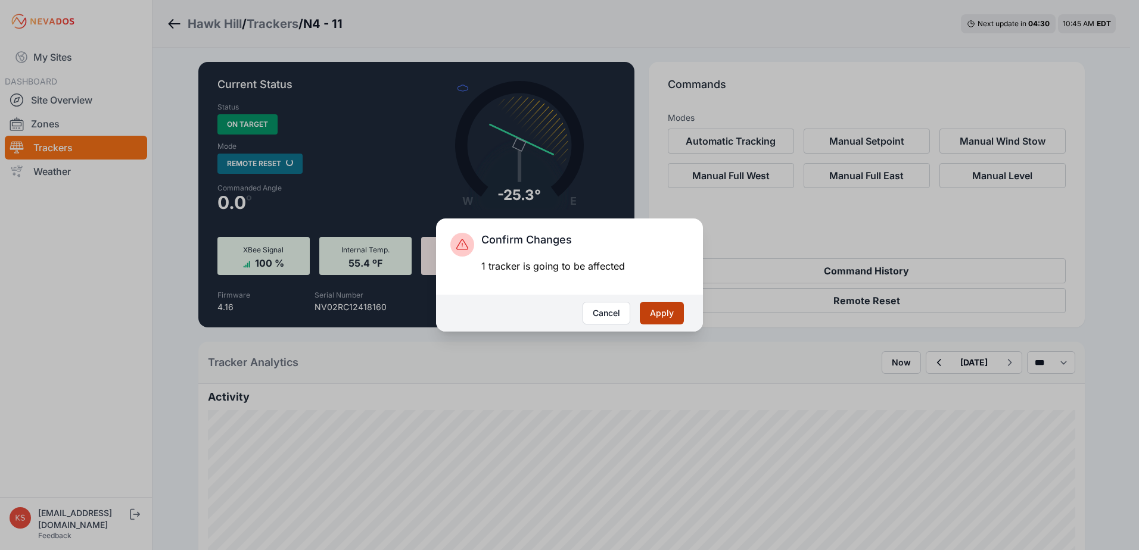
click at [662, 313] on button "Apply" at bounding box center [662, 313] width 44 height 23
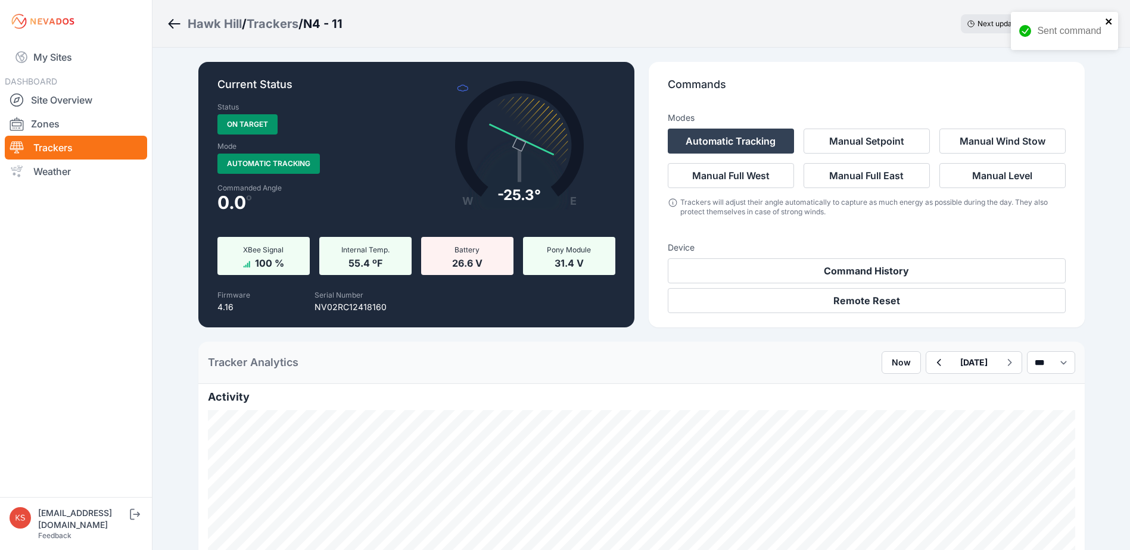
click at [1109, 19] on icon "close" at bounding box center [1109, 22] width 8 height 10
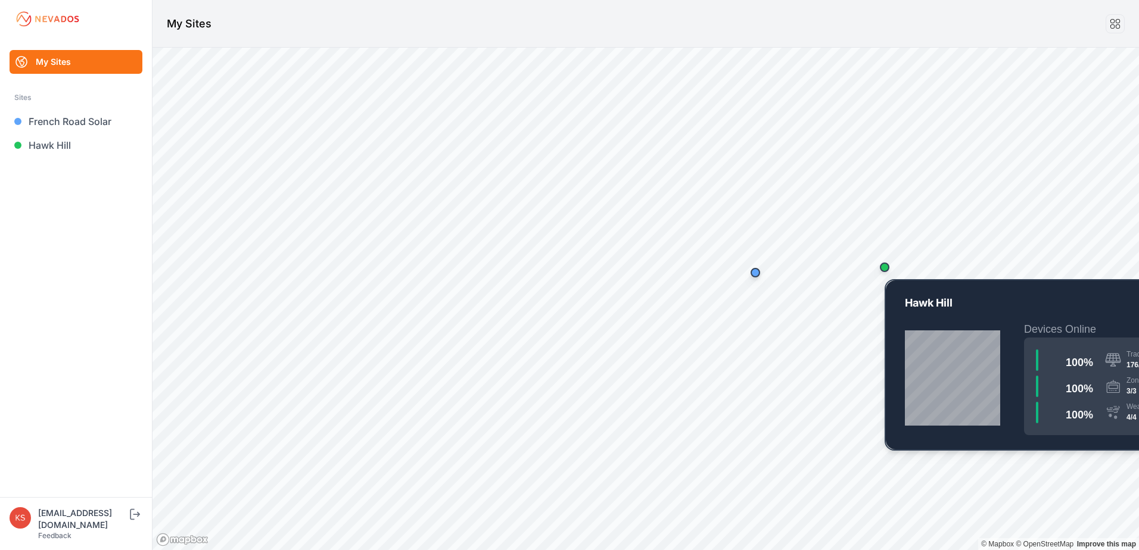
click at [889, 267] on div "Map marker" at bounding box center [885, 268] width 24 height 24
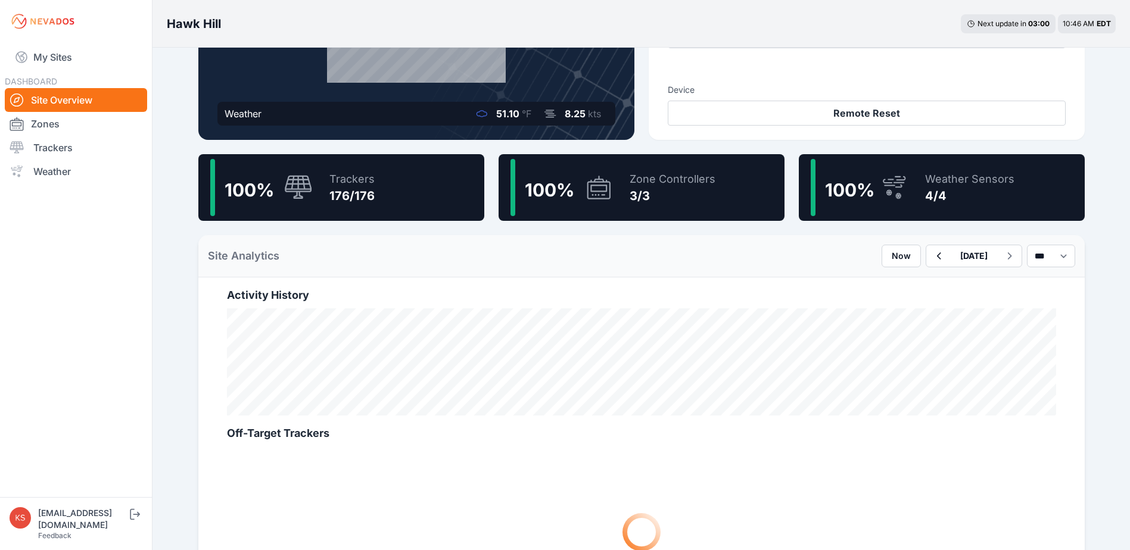
scroll to position [238, 0]
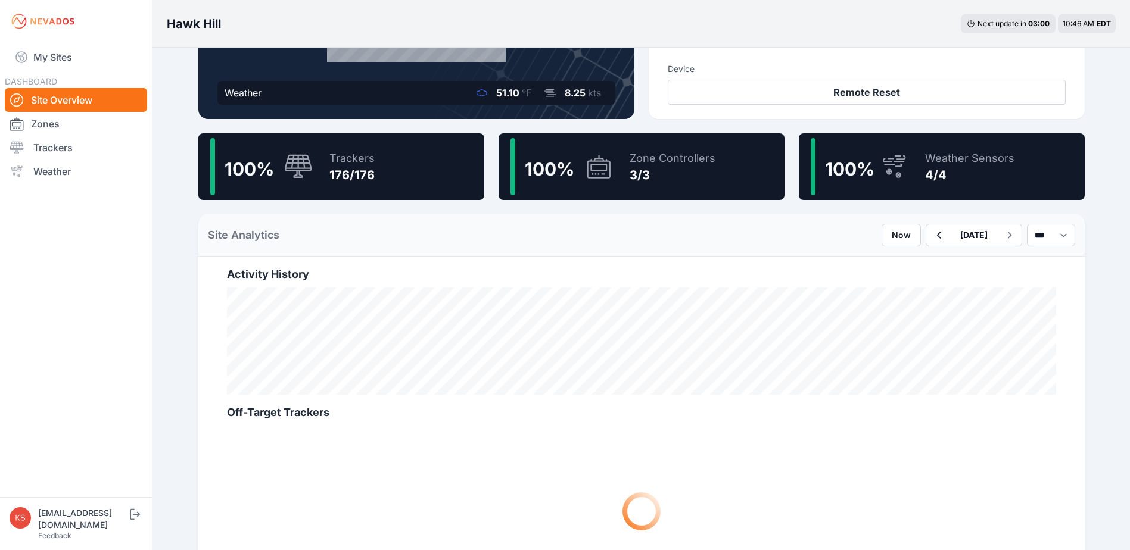
click at [322, 164] on div "Trackers 176/176" at bounding box center [346, 166] width 57 height 57
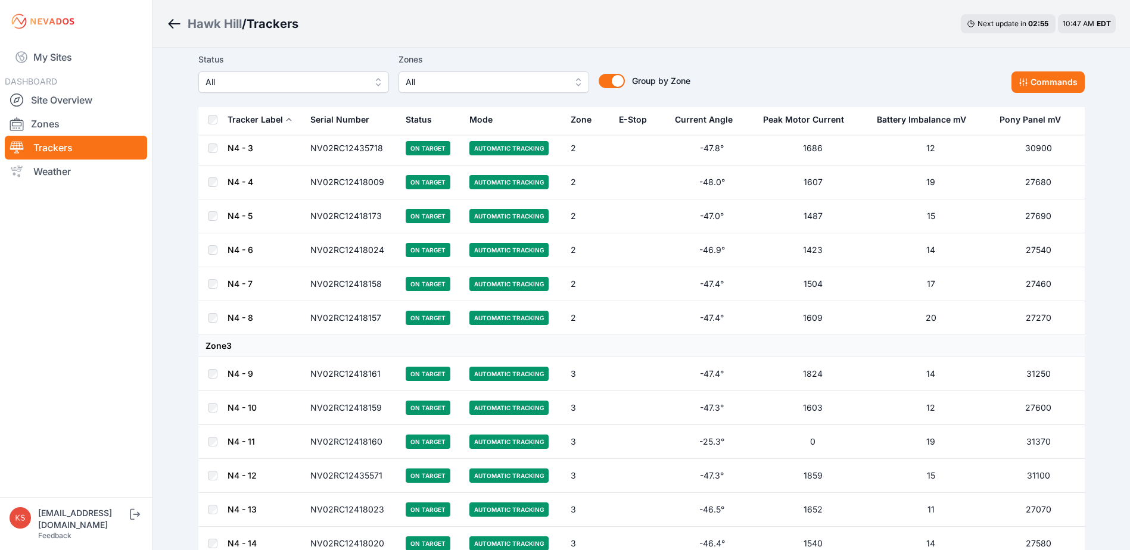
scroll to position [3991, 0]
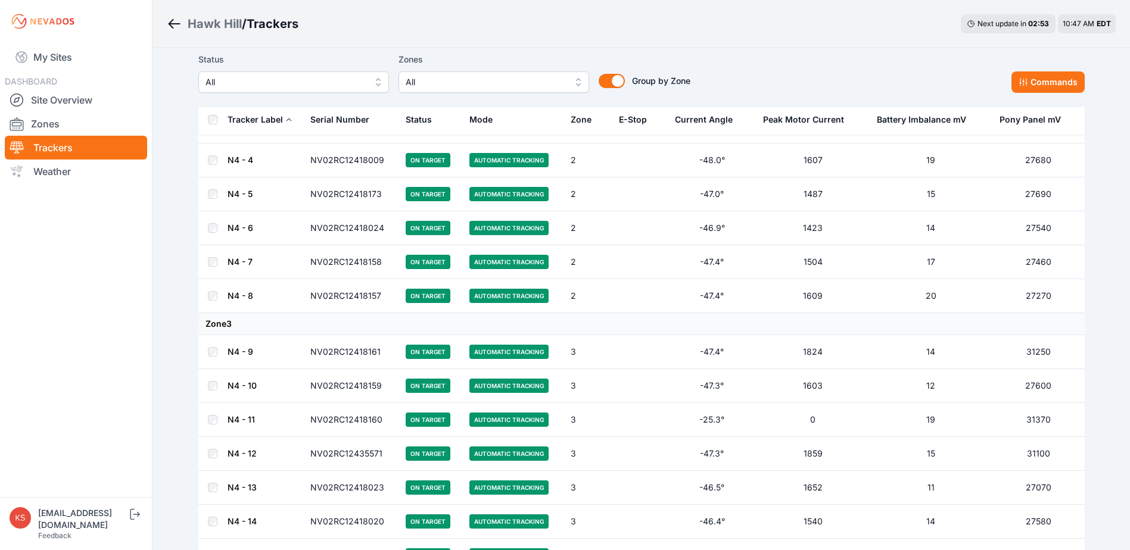
click at [239, 419] on link "N4 - 11" at bounding box center [241, 420] width 27 height 10
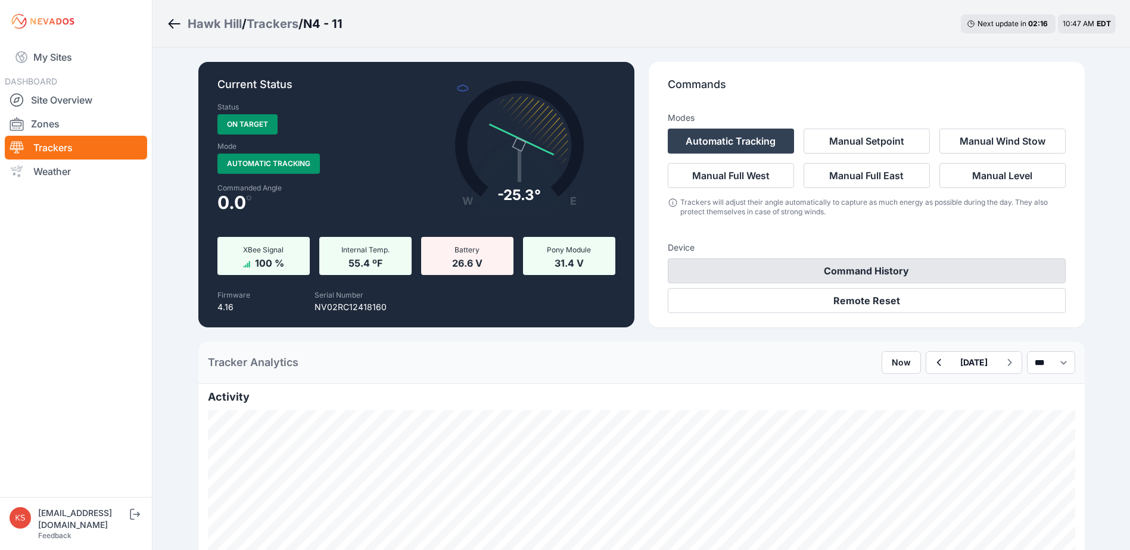
click at [852, 267] on button "Command History" at bounding box center [867, 271] width 398 height 25
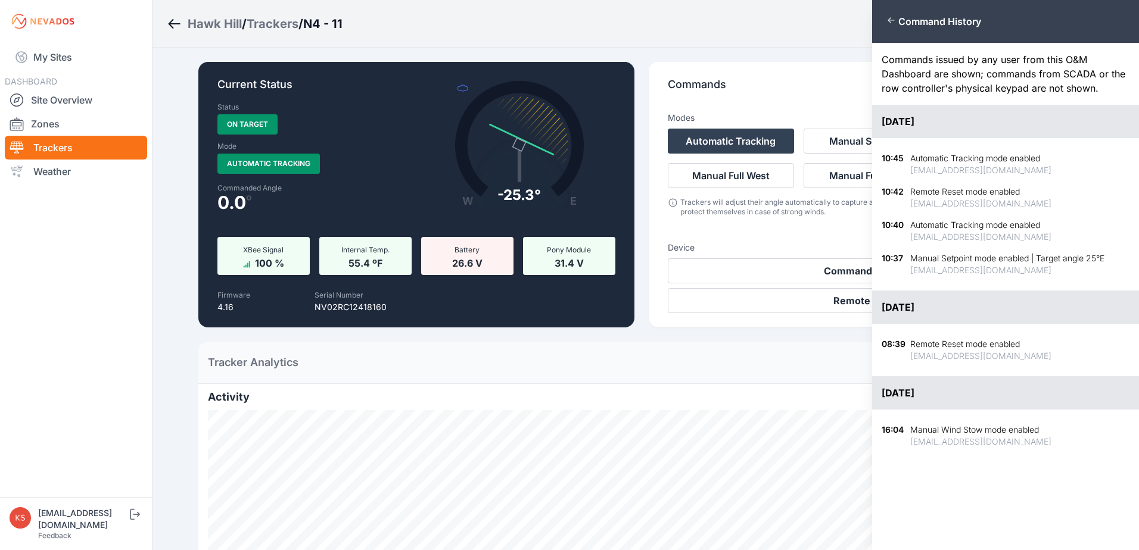
click at [824, 53] on div "Close panel Command History Commands issued by any user from this O&M Dashboard…" at bounding box center [569, 275] width 1139 height 550
